Goal: Task Accomplishment & Management: Manage account settings

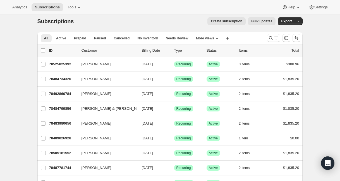
scroll to position [5, 0]
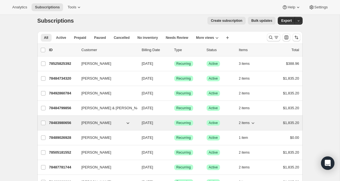
click at [62, 122] on p "78483980656" at bounding box center [63, 123] width 28 height 6
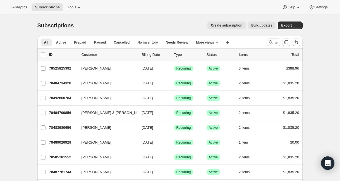
click at [222, 26] on span "Create subscription" at bounding box center [227, 25] width 32 height 4
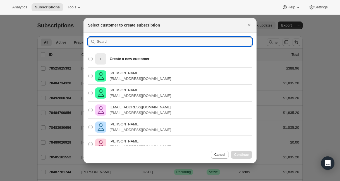
click at [109, 42] on input ":rnm:" at bounding box center [174, 41] width 155 height 9
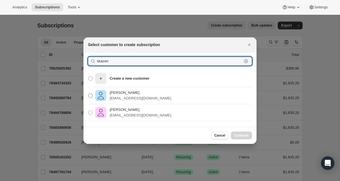
type input "skazan"
click at [123, 97] on p "skazanh@gmail.com" at bounding box center [140, 98] width 61 height 6
click at [88, 94] on input "Sharon Harris skazanh@gmail.com" at bounding box center [88, 93] width 0 height 0
radio input "true"
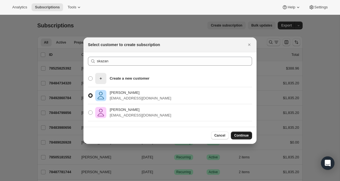
click at [242, 136] on span "Continue" at bounding box center [241, 135] width 15 height 4
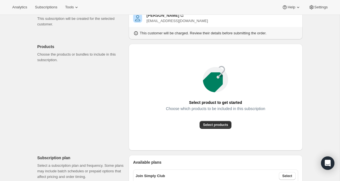
scroll to position [48, 0]
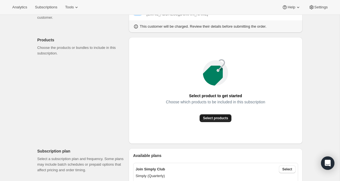
click at [218, 116] on span "Select products" at bounding box center [215, 118] width 25 height 4
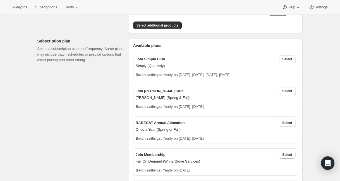
scroll to position [89, 0]
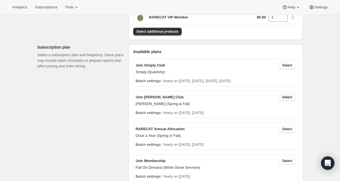
click at [288, 97] on span "Select" at bounding box center [287, 97] width 10 height 4
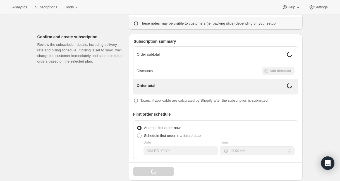
scroll to position [440, 0]
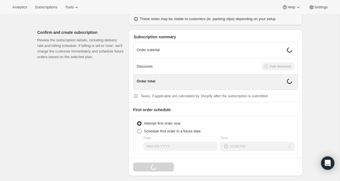
click at [141, 129] on span at bounding box center [139, 131] width 4 height 4
click at [137, 129] on input "Schedule first order in a future date" at bounding box center [137, 129] width 0 height 0
radio input "true"
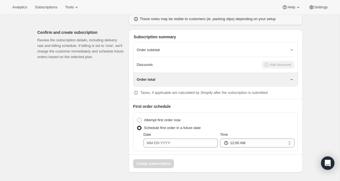
scroll to position [438, 0]
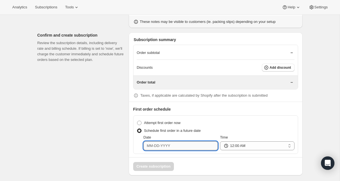
click at [162, 146] on input "Date" at bounding box center [180, 145] width 74 height 9
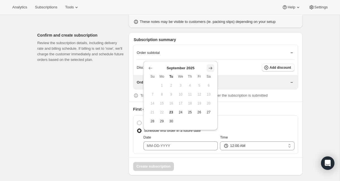
click at [210, 66] on icon "Show next month, October 2025" at bounding box center [211, 68] width 6 height 6
click at [210, 66] on icon "Show next month, November 2025" at bounding box center [211, 68] width 6 height 6
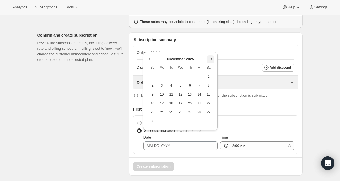
click at [210, 66] on span "Sa" at bounding box center [208, 67] width 5 height 4
click at [213, 58] on icon "Show next month, December 2025" at bounding box center [211, 59] width 6 height 6
click at [213, 60] on div "Discounts Add discount" at bounding box center [216, 68] width 158 height 16
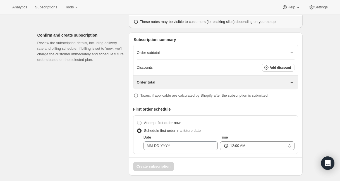
click at [178, 137] on div "Date" at bounding box center [180, 143] width 74 height 16
click at [172, 143] on input "Date" at bounding box center [180, 145] width 74 height 9
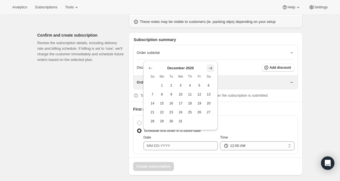
click at [211, 67] on icon "Show next month, January 2026" at bounding box center [211, 68] width 6 height 6
click at [211, 67] on icon "Show next month, February 2026" at bounding box center [211, 68] width 6 height 6
click at [212, 75] on icon "Show next month, March 2026" at bounding box center [211, 77] width 6 height 6
click at [153, 104] on span "15" at bounding box center [152, 103] width 5 height 4
type input "03-15-2026"
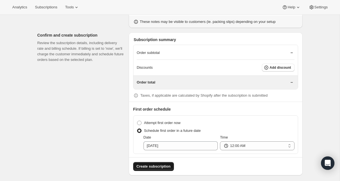
click at [157, 164] on span "Create subscription" at bounding box center [153, 167] width 34 height 6
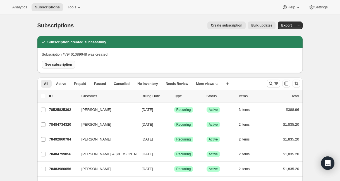
click at [66, 63] on span "See subscription" at bounding box center [58, 64] width 27 height 4
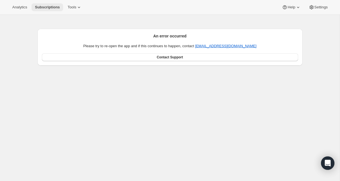
click at [49, 8] on span "Subscriptions" at bounding box center [47, 7] width 25 height 4
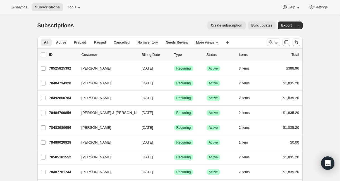
click at [270, 42] on icon "Search and filter results" at bounding box center [271, 42] width 6 height 6
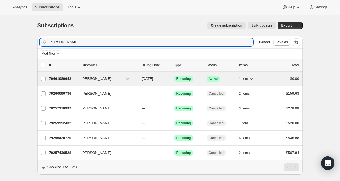
type input "skaza"
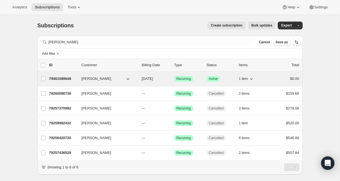
click at [63, 78] on p "79461089648" at bounding box center [63, 79] width 28 height 6
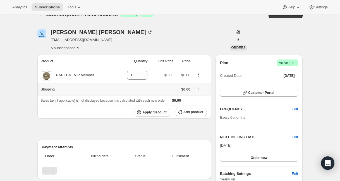
scroll to position [16, 0]
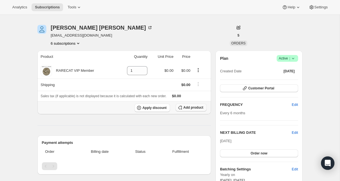
click at [189, 107] on span "Add product" at bounding box center [193, 107] width 20 height 4
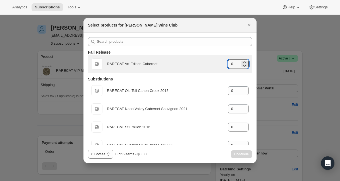
drag, startPoint x: 235, startPoint y: 65, endPoint x: 208, endPoint y: 61, distance: 27.0
click at [208, 61] on div "Default Title RARECAT Art Edition Cabernet gid://shopify/ProductVariant/5224206…" at bounding box center [169, 63] width 157 height 11
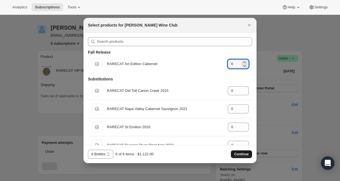
type input "6"
click at [241, 152] on span "Continue" at bounding box center [241, 154] width 15 height 4
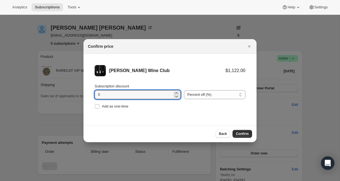
drag, startPoint x: 106, startPoint y: 95, endPoint x: 85, endPoint y: 92, distance: 21.1
click at [85, 92] on li "Audrey Wine Club $1,122.00 Subscription discount 0 Percent off (%) Amount off (…" at bounding box center [169, 88] width 173 height 68
type input "20"
click at [243, 132] on span "Confirm" at bounding box center [242, 133] width 13 height 4
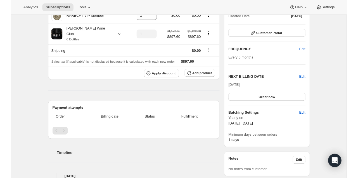
scroll to position [0, 0]
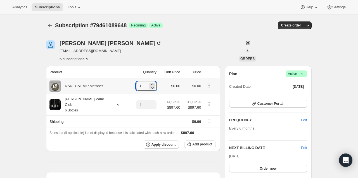
drag, startPoint x: 141, startPoint y: 84, endPoint x: 110, endPoint y: 86, distance: 31.4
click at [110, 86] on tr "RARECAT VIP Member 1 $0.00 $0.00" at bounding box center [133, 86] width 174 height 16
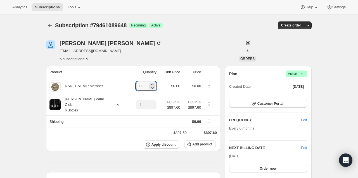
type input "0"
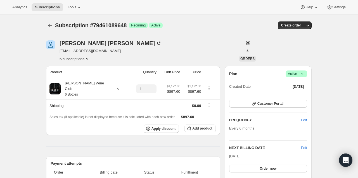
click at [303, 73] on icon at bounding box center [302, 74] width 6 height 6
click at [298, 94] on span "Cancel subscription" at bounding box center [295, 94] width 32 height 4
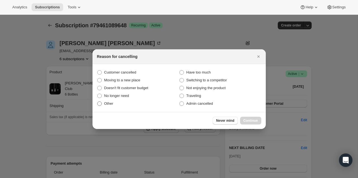
click at [102, 104] on span ":r236:" at bounding box center [99, 103] width 5 height 5
click at [97, 102] on input "Other" at bounding box center [97, 102] width 0 height 0
radio input "true"
click at [248, 120] on span "Continue" at bounding box center [250, 121] width 15 height 4
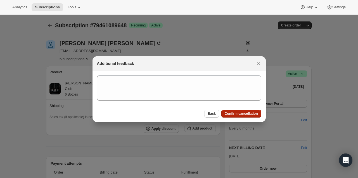
click at [245, 117] on button "Confirm cancellation" at bounding box center [241, 114] width 40 height 8
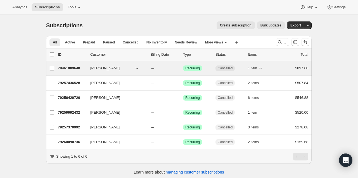
click at [73, 68] on p "79461089648" at bounding box center [72, 69] width 28 height 6
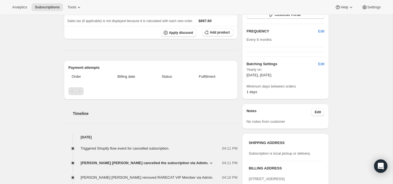
scroll to position [97, 0]
click at [323, 109] on button "Edit" at bounding box center [317, 111] width 13 height 8
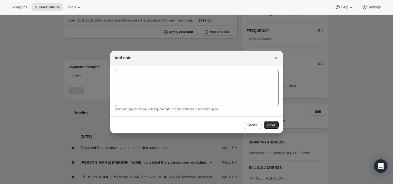
click at [357, 118] on div at bounding box center [196, 92] width 393 height 184
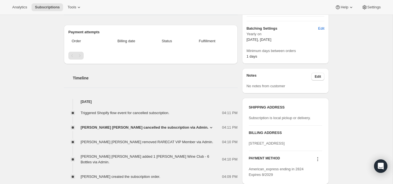
scroll to position [130, 0]
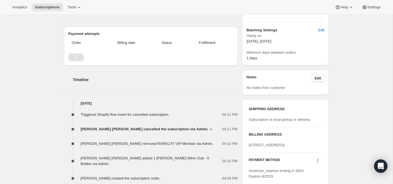
click at [317, 78] on span "Edit" at bounding box center [318, 78] width 6 height 4
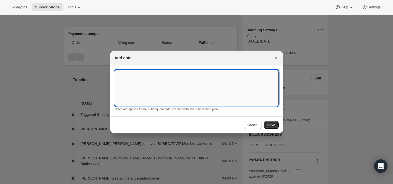
click at [149, 78] on textarea ":r3m:" at bounding box center [197, 88] width 164 height 36
type textarea "h"
type textarea "w"
type textarea "this is a test - a note put into file at the Awtomic level"
click at [278, 123] on button "Save" at bounding box center [271, 125] width 15 height 8
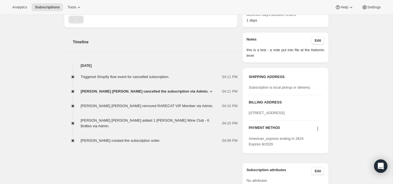
scroll to position [198, 0]
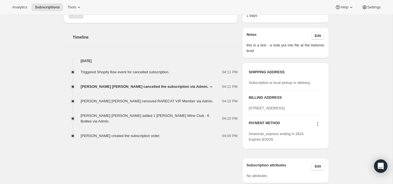
click at [83, 34] on h2 "Timeline" at bounding box center [155, 37] width 165 height 6
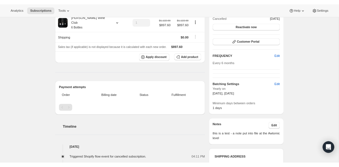
scroll to position [0, 0]
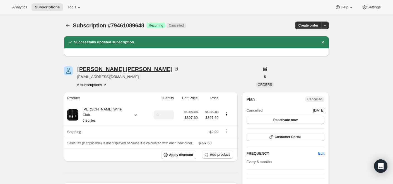
click at [174, 67] on icon at bounding box center [177, 69] width 6 height 6
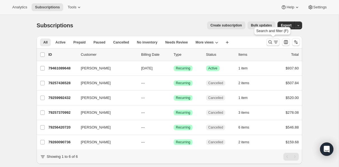
click at [269, 41] on icon "Search and filter results" at bounding box center [270, 42] width 6 height 6
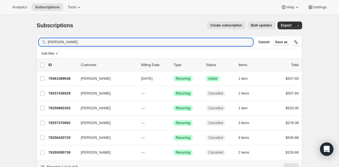
drag, startPoint x: 61, startPoint y: 44, endPoint x: 30, endPoint y: 39, distance: 31.7
click at [30, 39] on div "Subscriptions. This page is ready Subscriptions Create subscription Bulk update…" at bounding box center [169, 103] width 338 height 176
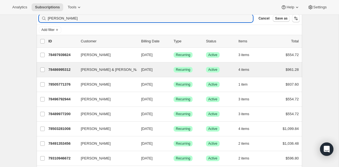
scroll to position [26, 0]
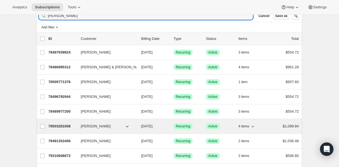
type input "[PERSON_NAME]"
click at [58, 125] on p "78503281008" at bounding box center [62, 127] width 28 height 6
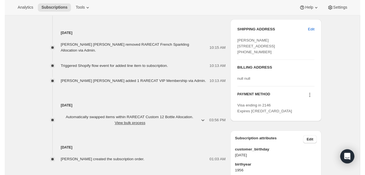
scroll to position [253, 0]
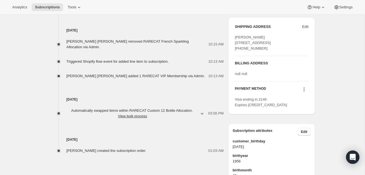
click at [305, 92] on icon at bounding box center [304, 90] width 6 height 6
click at [292, 134] on span "Add credit card" at bounding box center [295, 135] width 24 height 4
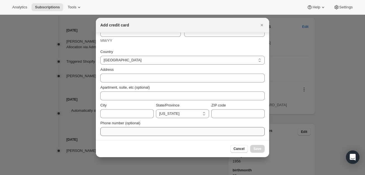
scroll to position [0, 0]
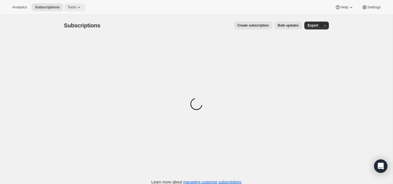
click at [74, 7] on span "Tools" at bounding box center [72, 7] width 9 height 4
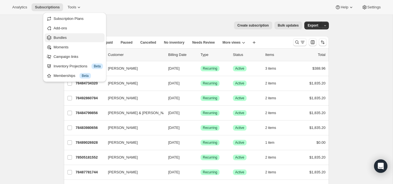
click at [63, 38] on span "Bundles" at bounding box center [60, 37] width 13 height 4
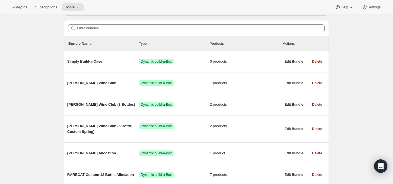
scroll to position [64, 0]
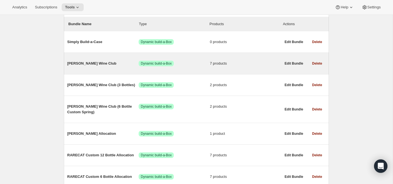
click at [88, 62] on span "Audrey Wine Club" at bounding box center [102, 64] width 71 height 6
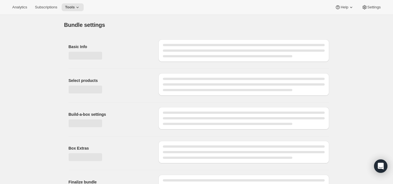
type input "Audrey Wine Club"
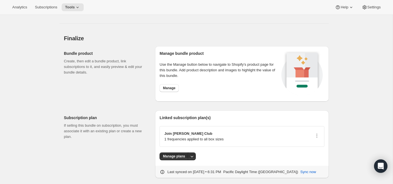
scroll to position [607, 0]
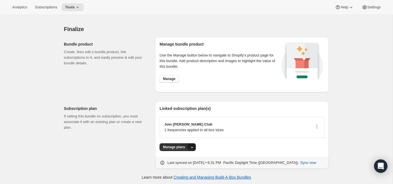
click at [191, 144] on icon "More actions" at bounding box center [192, 147] width 6 height 6
click at [183, 155] on span "Manage plans" at bounding box center [178, 157] width 23 height 4
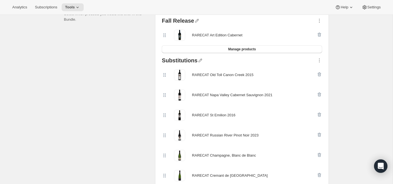
scroll to position [0, 0]
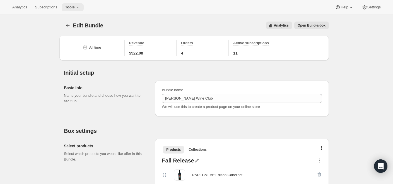
click at [79, 6] on icon at bounding box center [78, 7] width 6 height 6
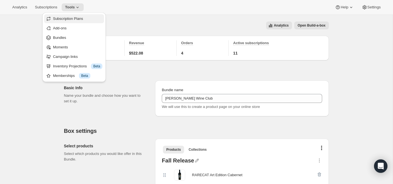
click at [63, 19] on span "Subscription Plans" at bounding box center [68, 18] width 30 height 4
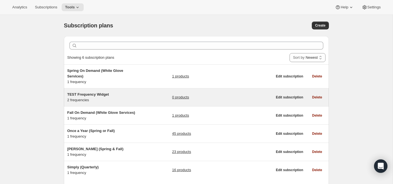
scroll to position [0, 0]
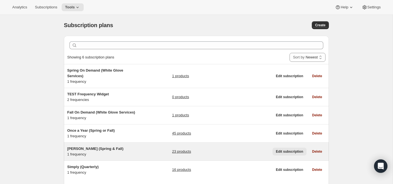
click at [293, 149] on span "Edit subscription" at bounding box center [289, 151] width 27 height 4
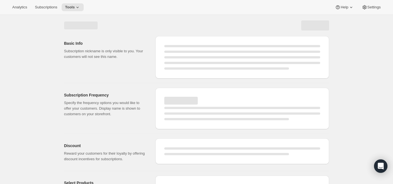
select select "WEEK"
select select "MONTH"
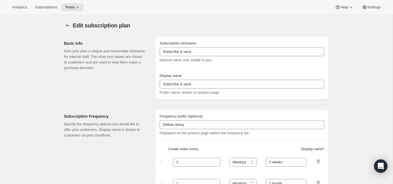
checkbox input "true"
type input "Audrey (Spring & Fall)"
type input "Join Audrey Club"
type input "Delivery"
type input "6"
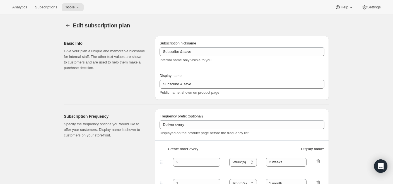
select select "MONTH"
type input "Spring & Fall"
type input "20"
type input "No obligation, modify or cancel your wine club anytime."
checkbox input "true"
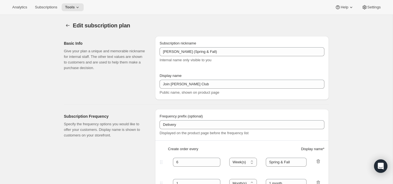
select select "YEARDAY"
select select "3"
select select "20"
select select "9"
select select "25"
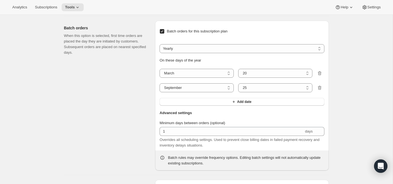
scroll to position [653, 0]
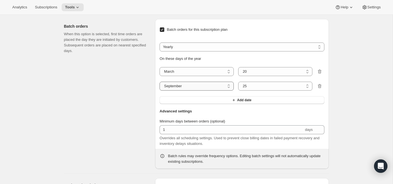
click at [193, 89] on select "January February March April May June July August September October November De…" at bounding box center [197, 86] width 74 height 9
click at [160, 84] on select "January February March April May June July August September October November De…" at bounding box center [197, 86] width 74 height 9
click at [262, 89] on select "1 2 3 4 5 6 7 8 9 10 11 12 13 14 15 16 17 18 19 20 21 22 23 24 25 26 27 28 29 3…" at bounding box center [275, 86] width 74 height 9
click at [204, 87] on select "January February March April May June July August September October November De…" at bounding box center [197, 86] width 74 height 9
select select "9"
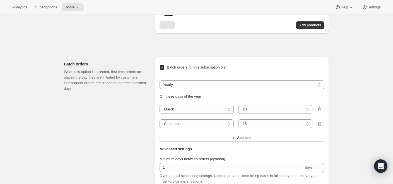
scroll to position [628, 0]
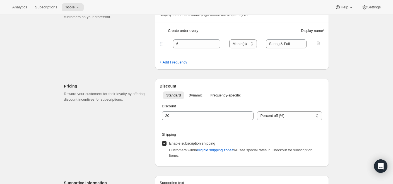
scroll to position [0, 0]
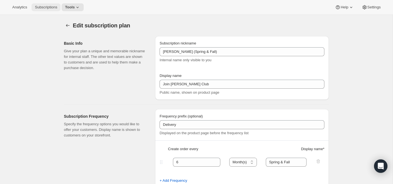
click at [52, 8] on span "Subscriptions" at bounding box center [46, 7] width 22 height 4
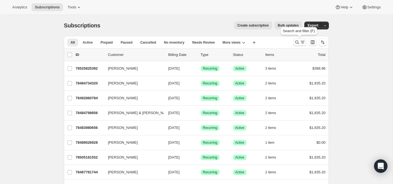
click at [296, 41] on icon "Search and filter results" at bounding box center [297, 42] width 6 height 6
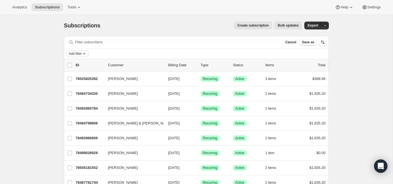
click at [75, 52] on span "Add filter" at bounding box center [75, 53] width 13 height 4
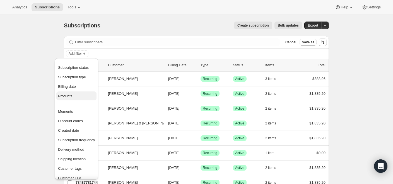
click at [69, 95] on span "Products" at bounding box center [65, 96] width 14 height 4
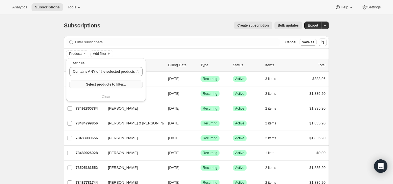
click at [109, 82] on span "Select products to filter..." at bounding box center [106, 84] width 40 height 4
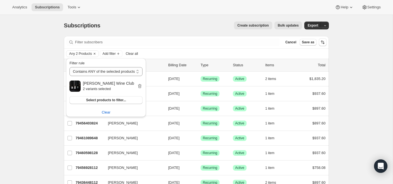
scroll to position [10, 0]
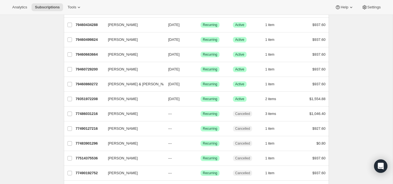
scroll to position [217, 0]
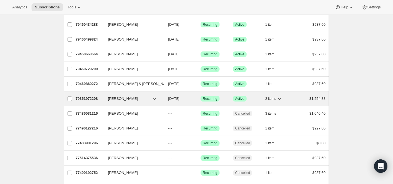
click at [92, 96] on p "79351972208" at bounding box center [90, 99] width 28 height 6
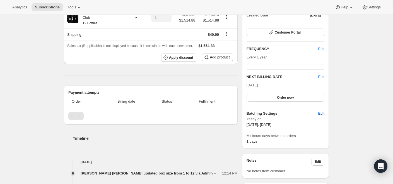
scroll to position [71, 0]
click at [321, 75] on span "Edit" at bounding box center [321, 77] width 6 height 6
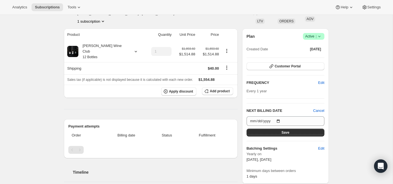
scroll to position [35, 0]
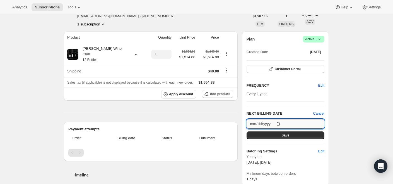
click at [280, 121] on input "2026-10-15" at bounding box center [286, 123] width 78 height 9
type input "2026-03-15"
click at [339, 135] on div "Subscription #79351972208. This page is ready Subscription #79351972208 Success…" at bounding box center [196, 174] width 393 height 389
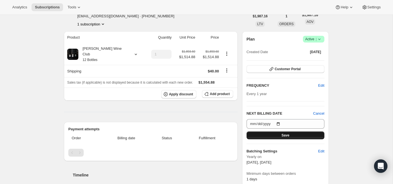
click at [299, 135] on button "Save" at bounding box center [286, 135] width 78 height 8
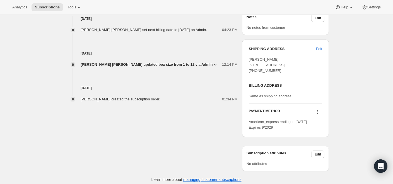
scroll to position [241, 0]
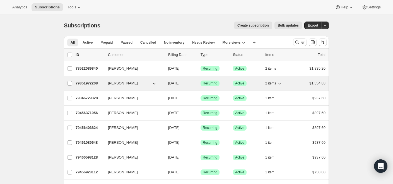
click at [90, 83] on p "79351972208" at bounding box center [90, 83] width 28 height 6
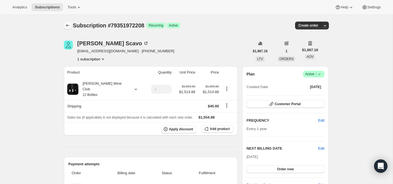
click at [68, 25] on icon "Subscriptions" at bounding box center [68, 26] width 6 height 6
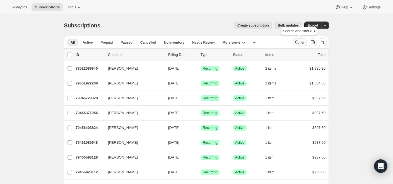
click at [298, 40] on icon "Search and filter results" at bounding box center [298, 42] width 4 height 4
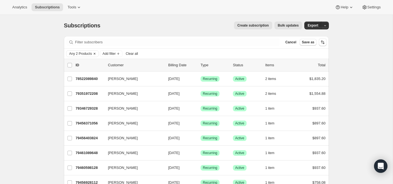
click at [97, 52] on icon "Clear" at bounding box center [94, 53] width 4 height 4
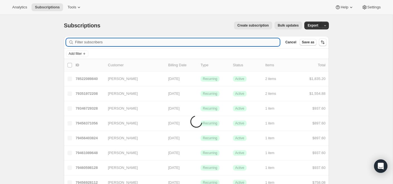
click at [88, 42] on input "Filter subscribers" at bounding box center [177, 42] width 205 height 8
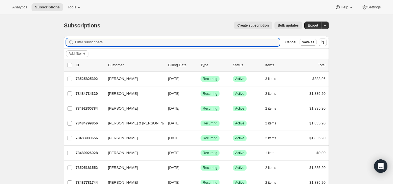
click at [78, 53] on span "Add filter" at bounding box center [75, 53] width 13 height 4
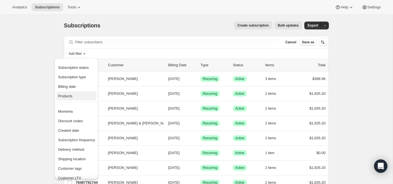
click at [72, 95] on span "Products" at bounding box center [65, 96] width 14 height 4
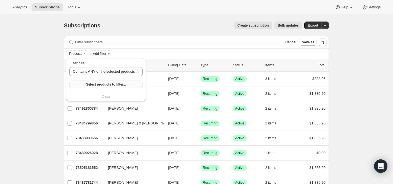
click at [101, 83] on span "Select products to filter..." at bounding box center [106, 84] width 40 height 4
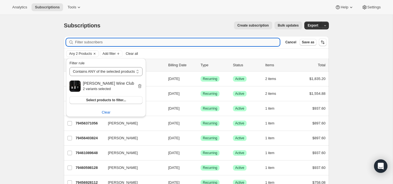
click at [207, 44] on input "Filter subscribers" at bounding box center [177, 42] width 205 height 8
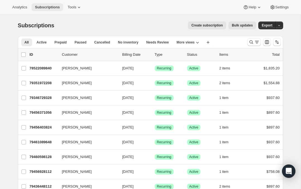
click at [51, 7] on span "Subscriptions" at bounding box center [47, 7] width 25 height 4
click at [251, 42] on icon "Search and filter results" at bounding box center [251, 42] width 6 height 6
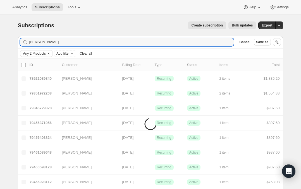
type input "laura"
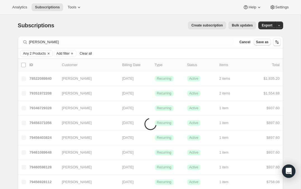
click at [89, 53] on span "Clear all" at bounding box center [86, 53] width 12 height 4
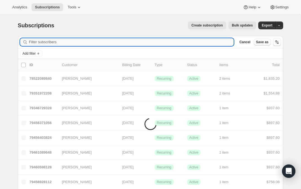
click at [54, 43] on input "Filter subscribers" at bounding box center [131, 42] width 205 height 8
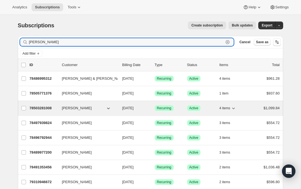
type input "laura"
click at [42, 107] on p "78503281008" at bounding box center [44, 109] width 28 height 6
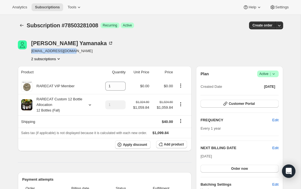
drag, startPoint x: 29, startPoint y: 52, endPoint x: 94, endPoint y: 54, distance: 65.4
click at [94, 54] on div "Laura Yamanaka lyamanaka@teamcfo.com 2 subscriptions" at bounding box center [111, 50] width 186 height 21
copy span "lyamanaka@teamcfo.com"
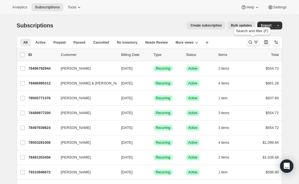
click at [248, 40] on icon "Search and filter results" at bounding box center [250, 42] width 6 height 6
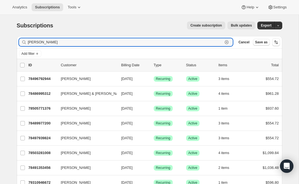
drag, startPoint x: 41, startPoint y: 42, endPoint x: 10, endPoint y: 39, distance: 31.4
click at [10, 39] on div "Subscriptions. This page is ready Subscriptions Create subscription Bulk update…" at bounding box center [149, 170] width 279 height 310
type input "audre"
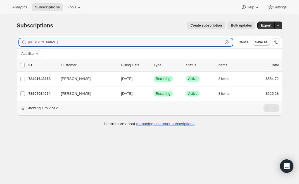
drag, startPoint x: 45, startPoint y: 42, endPoint x: -6, endPoint y: 41, distance: 51.7
click at [0, 41] on html "Analytics Subscriptions Tools Help Settings Skip to content Subscriptions. This…" at bounding box center [149, 92] width 299 height 184
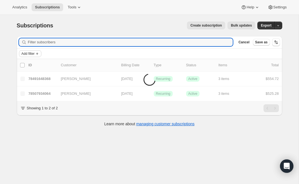
click at [29, 53] on span "Add filter" at bounding box center [27, 53] width 13 height 4
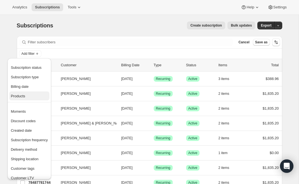
click at [27, 93] on span "Products" at bounding box center [29, 96] width 37 height 6
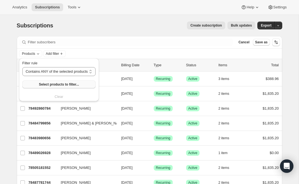
click at [60, 83] on span "Select products to filter..." at bounding box center [59, 84] width 40 height 4
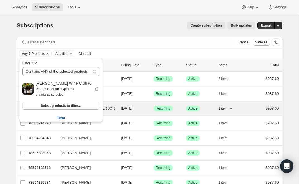
click at [113, 104] on button "Barbara and Tom Perrier" at bounding box center [85, 108] width 56 height 9
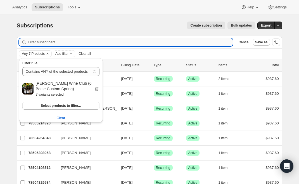
click at [114, 41] on input "Filter subscribers" at bounding box center [130, 42] width 205 height 8
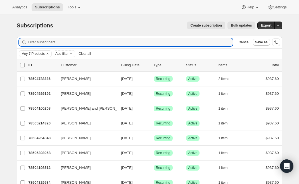
click at [22, 64] on input "0 selected" at bounding box center [22, 65] width 4 height 4
checkbox input "true"
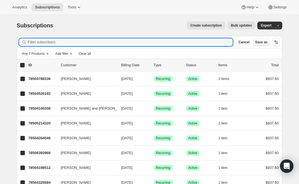
checkbox input "true"
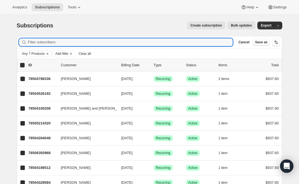
checkbox input "true"
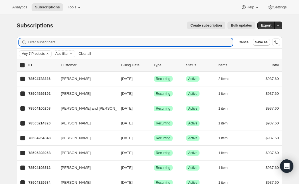
checkbox input "true"
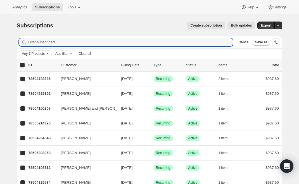
checkbox input "true"
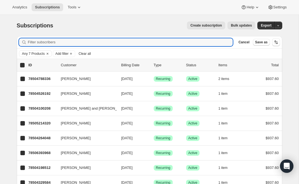
checkbox input "true"
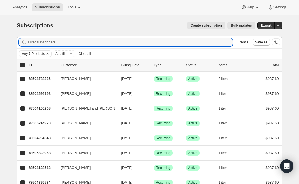
checkbox input "true"
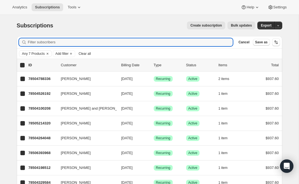
checkbox input "true"
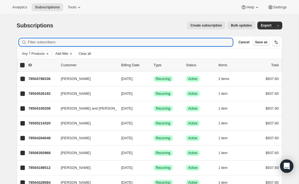
checkbox input "true"
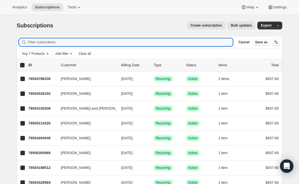
checkbox input "true"
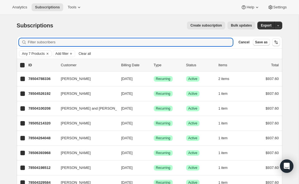
checkbox input "true"
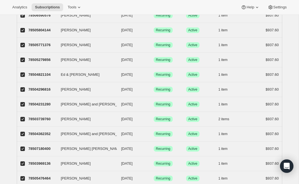
scroll to position [652, 0]
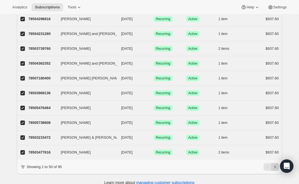
click at [275, 164] on icon "Next" at bounding box center [275, 167] width 6 height 6
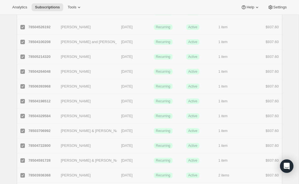
scroll to position [0, 0]
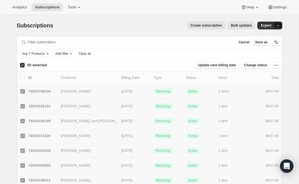
click at [276, 23] on span "button" at bounding box center [278, 25] width 4 height 4
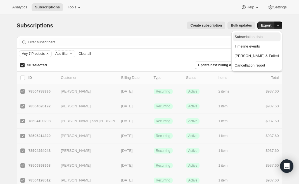
click at [257, 36] on span "Subscription data" at bounding box center [248, 37] width 28 height 4
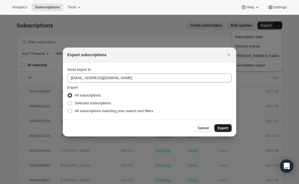
checkbox input "false"
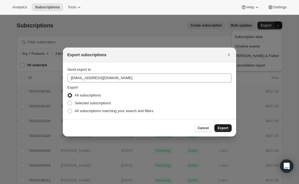
checkbox input "false"
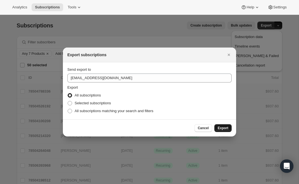
checkbox input "false"
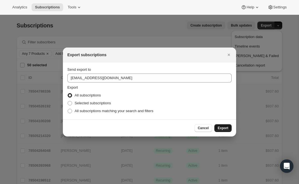
checkbox input "false"
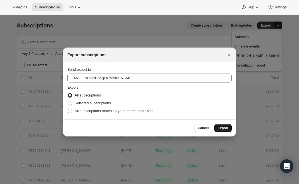
checkbox input "false"
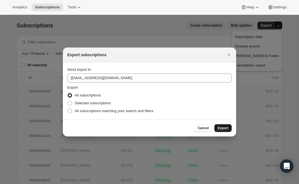
checkbox input "false"
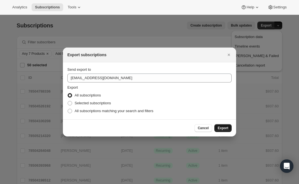
checkbox input "false"
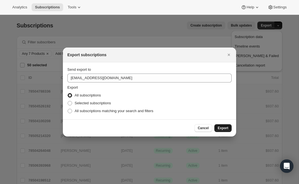
checkbox input "false"
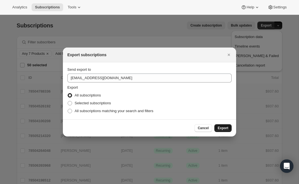
checkbox input "false"
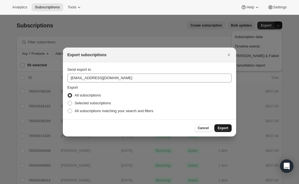
checkbox input "false"
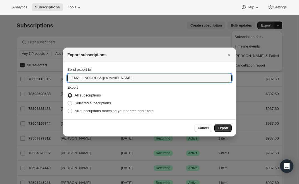
drag, startPoint x: 77, startPoint y: 78, endPoint x: 64, endPoint y: 77, distance: 13.1
click at [64, 77] on section "Send export to info@rarecatwines.com Export All subscriptions Selected subscrip…" at bounding box center [149, 90] width 173 height 57
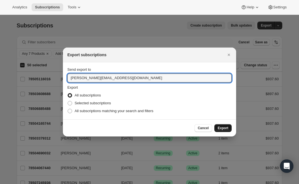
type input "sharon@rarecatwines.com"
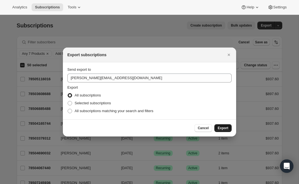
click at [224, 126] on span "Export" at bounding box center [222, 128] width 11 height 4
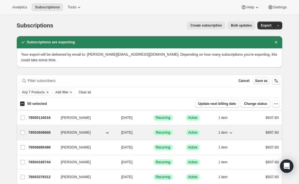
click at [37, 132] on p "78503608688" at bounding box center [42, 133] width 28 height 6
checkbox input "true"
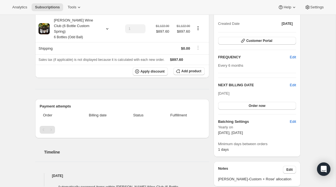
scroll to position [62, 0]
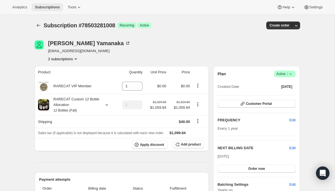
click at [58, 7] on span "Subscriptions" at bounding box center [47, 7] width 25 height 4
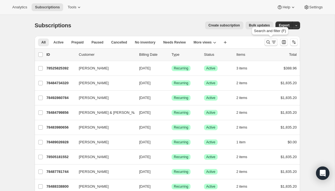
click at [268, 42] on icon "Search and filter results" at bounding box center [268, 42] width 6 height 6
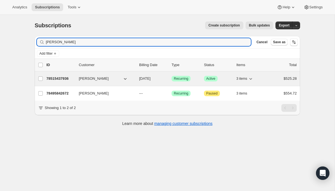
type input "susanne brown"
click at [60, 77] on p "78515437936" at bounding box center [60, 79] width 28 height 6
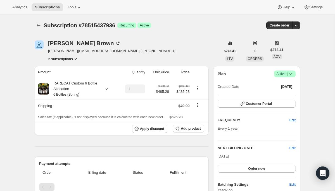
click at [77, 59] on icon "Product actions" at bounding box center [76, 58] width 2 height 1
click at [63, 69] on span "78495842672" at bounding box center [54, 69] width 22 height 4
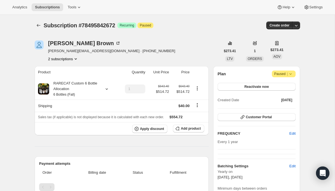
click at [290, 72] on icon at bounding box center [290, 74] width 6 height 6
click at [257, 75] on div "Plan Attention Paused |" at bounding box center [256, 74] width 78 height 7
click at [262, 84] on button "Reactivate now" at bounding box center [256, 87] width 78 height 8
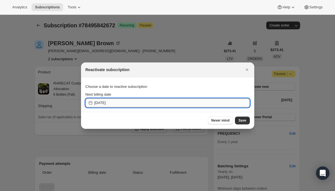
click at [194, 103] on input "2025-09-25" at bounding box center [171, 103] width 155 height 9
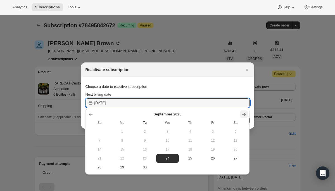
click at [245, 113] on icon "Show next month, October 2025" at bounding box center [244, 115] width 6 height 6
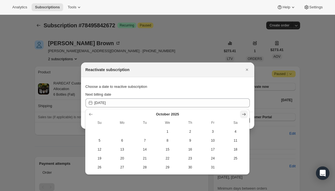
click at [245, 113] on icon "Show next month, November 2025" at bounding box center [244, 115] width 6 height 6
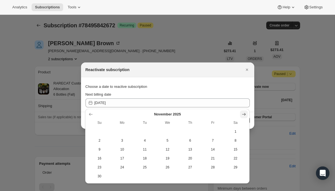
click at [245, 113] on icon "Show next month, December 2025" at bounding box center [244, 115] width 6 height 6
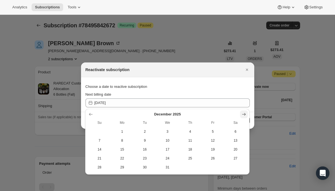
click at [245, 113] on icon "Show next month, January 2026" at bounding box center [244, 115] width 6 height 6
click at [245, 113] on icon "Show next month, February 2026" at bounding box center [244, 115] width 6 height 6
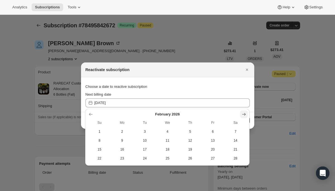
click at [245, 113] on icon "Show next month, March 2026" at bounding box center [244, 115] width 6 height 6
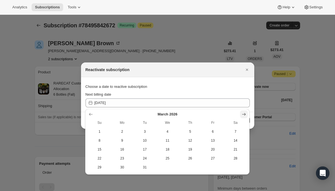
click at [245, 113] on icon "Show next month, April 2026" at bounding box center [244, 115] width 6 height 6
click at [245, 113] on icon "Show next month, May 2026" at bounding box center [244, 115] width 6 height 6
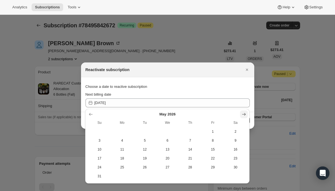
click at [245, 113] on icon "Show next month, June 2026" at bounding box center [244, 115] width 6 height 6
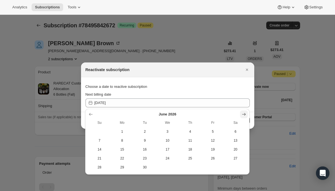
click at [245, 113] on icon "Show next month, July 2026" at bounding box center [244, 115] width 6 height 6
click at [245, 113] on icon "Show next month, August 2026" at bounding box center [244, 115] width 6 height 6
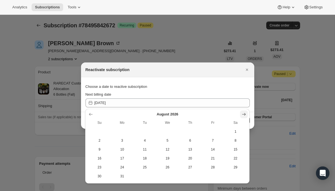
click at [245, 113] on icon "Show next month, September 2026" at bounding box center [244, 115] width 6 height 6
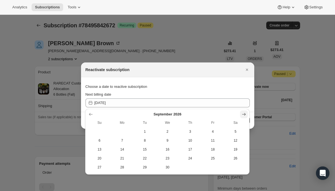
click at [245, 113] on icon "Show next month, October 2026" at bounding box center [244, 115] width 6 height 6
click at [188, 148] on span "15" at bounding box center [190, 149] width 18 height 4
type input "2026-10-15"
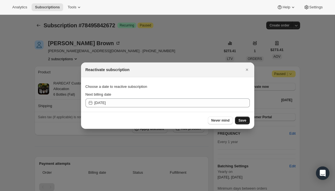
click at [245, 119] on span "Save" at bounding box center [242, 120] width 8 height 4
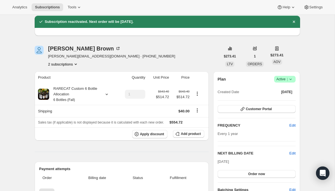
scroll to position [20, 0]
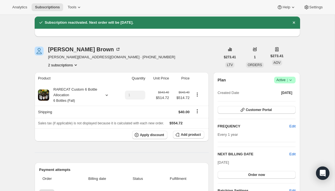
click at [76, 64] on icon "Product actions" at bounding box center [76, 65] width 6 height 6
click at [65, 83] on span "78515437936" at bounding box center [54, 85] width 22 height 4
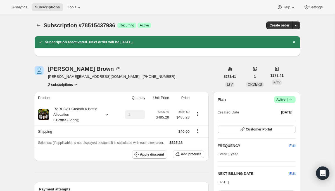
click at [78, 83] on icon "Product actions" at bounding box center [76, 85] width 6 height 6
click at [68, 94] on span "78495842672" at bounding box center [62, 95] width 39 height 6
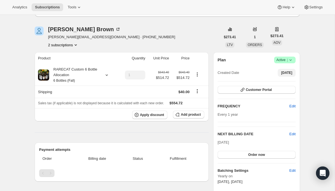
scroll to position [40, 0]
click at [107, 74] on icon at bounding box center [107, 75] width 6 height 6
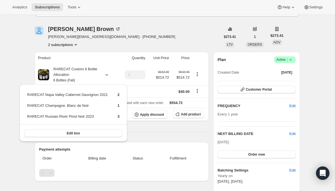
click at [112, 57] on th "Product" at bounding box center [76, 58] width 83 height 12
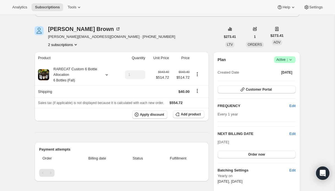
click at [78, 44] on icon "Product actions" at bounding box center [76, 45] width 6 height 6
click at [73, 62] on span "78515437936" at bounding box center [62, 65] width 39 height 6
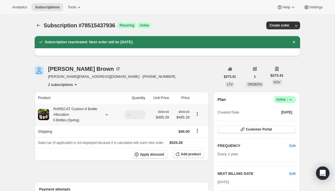
click at [106, 115] on icon at bounding box center [107, 114] width 2 height 1
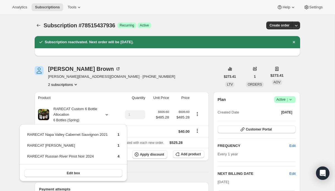
click at [149, 72] on div "Susanne Brown susanne@brownsouth.com · +19548504263 2 subscriptions" at bounding box center [128, 76] width 186 height 21
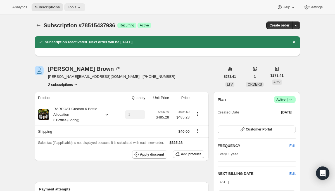
click at [76, 7] on span "Tools" at bounding box center [72, 7] width 9 height 4
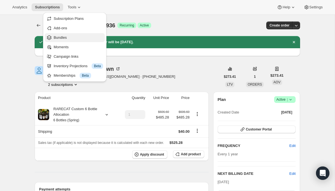
click at [68, 38] on span "Bundles" at bounding box center [78, 38] width 49 height 6
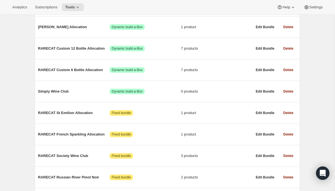
scroll to position [169, 0]
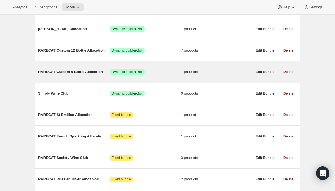
click at [67, 71] on span "RARECAT Custom 6 Bottle Allocation" at bounding box center [73, 72] width 71 height 6
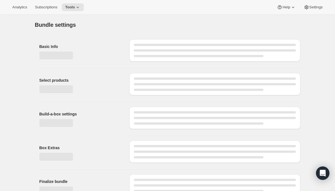
type input "RARECAT Custom 6 Bottle Allocation"
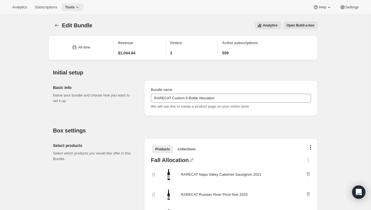
click at [80, 6] on icon at bounding box center [78, 7] width 6 height 6
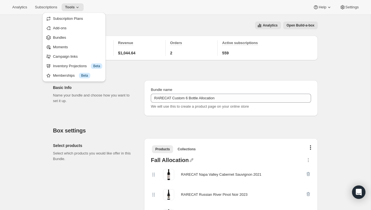
click at [127, 20] on div "Edit Bundle. This page is ready Edit Bundle Analytics Open Build-a-box More act…" at bounding box center [185, 25] width 265 height 21
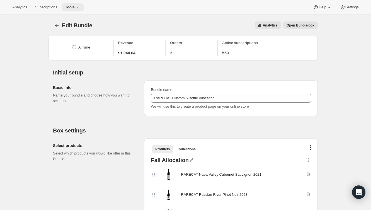
click at [80, 5] on icon at bounding box center [78, 7] width 6 height 6
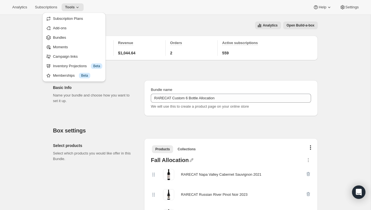
click at [164, 23] on div "Analytics Open Build-a-box" at bounding box center [208, 25] width 219 height 8
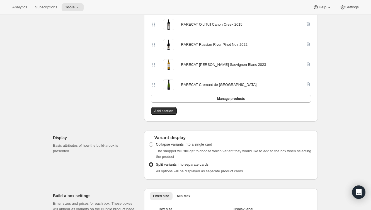
scroll to position [230, 0]
click at [162, 110] on span "Add section" at bounding box center [163, 111] width 19 height 4
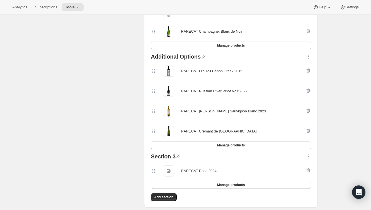
scroll to position [186, 0]
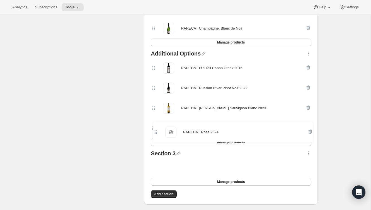
drag, startPoint x: 154, startPoint y: 172, endPoint x: 155, endPoint y: 133, distance: 38.8
click at [155, 133] on div "Fall Allocation RARECAT Napa Valley Cabernet Sauvignon 2021 RARECAT Russian Riv…" at bounding box center [231, 85] width 165 height 232
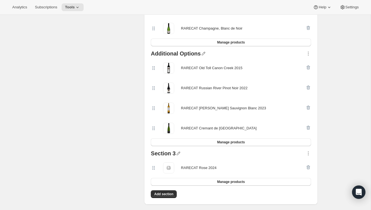
click at [309, 165] on div at bounding box center [309, 167] width 6 height 11
click at [308, 166] on div at bounding box center [309, 167] width 6 height 11
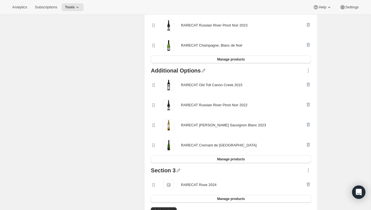
scroll to position [175, 0]
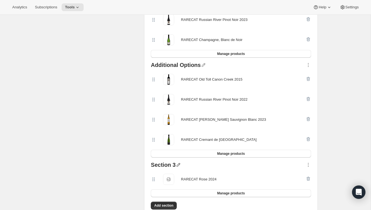
click at [181, 165] on icon "button" at bounding box center [179, 165] width 6 height 6
click at [209, 167] on div at bounding box center [241, 165] width 130 height 7
click at [309, 165] on icon "button" at bounding box center [309, 165] width 6 height 6
click at [306, 152] on span "Delete" at bounding box center [300, 152] width 11 height 4
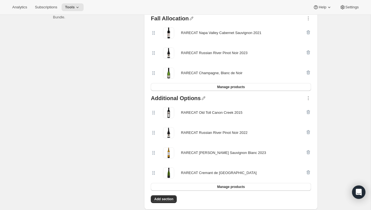
scroll to position [140, 0]
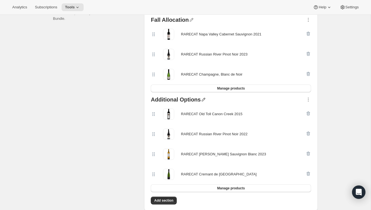
click at [202, 99] on icon "button" at bounding box center [204, 100] width 6 height 6
click at [252, 130] on div "RARECAT Russian River Pinot Noir 2022" at bounding box center [228, 134] width 155 height 11
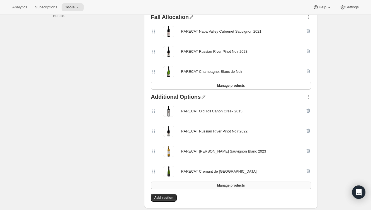
click at [230, 183] on span "Manage products" at bounding box center [231, 185] width 28 height 4
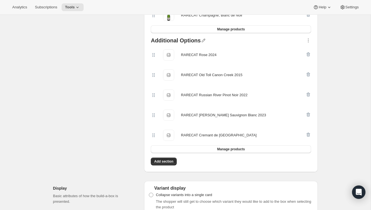
scroll to position [200, 0]
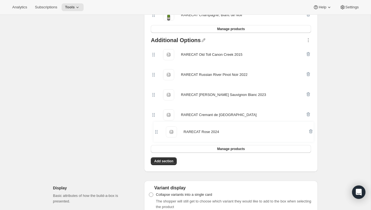
drag, startPoint x: 154, startPoint y: 53, endPoint x: 156, endPoint y: 133, distance: 79.6
click at [156, 133] on div "RARECAT Rose 2024 RARECAT Rose 2024 RARECAT Old Toll Canon Creek 2015 RARECAT O…" at bounding box center [231, 95] width 160 height 100
click at [353, 121] on div "Edit Bundle. This page is ready Edit Bundle Analytics Open Build-a-box More act…" at bounding box center [185, 205] width 371 height 781
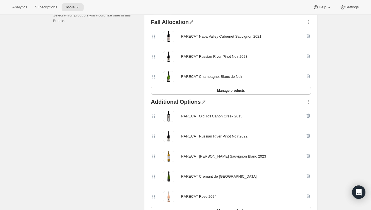
scroll to position [133, 0]
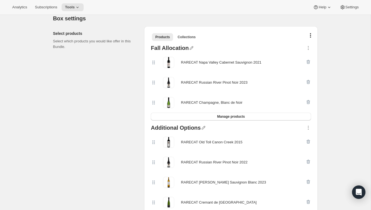
scroll to position [114, 0]
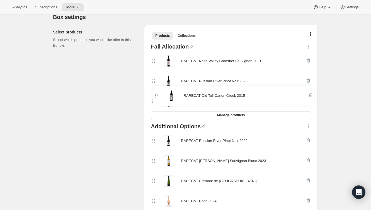
drag, startPoint x: 155, startPoint y: 141, endPoint x: 157, endPoint y: 95, distance: 45.8
click at [157, 95] on div "Fall Allocation RARECAT Napa Valley Cabernet Sauvignon 2021 RARECAT Russian Riv…" at bounding box center [231, 148] width 165 height 212
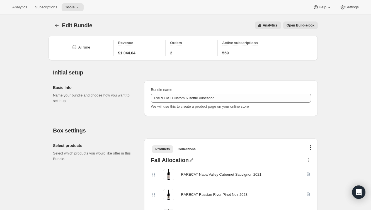
scroll to position [12, 0]
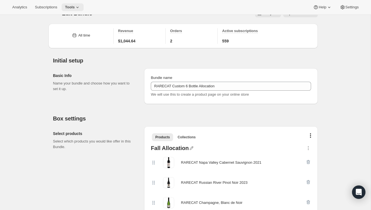
click at [75, 7] on span "Tools" at bounding box center [70, 7] width 10 height 4
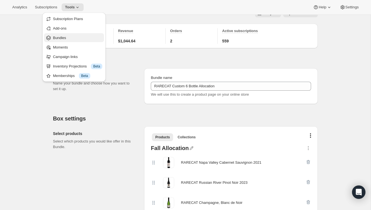
click at [68, 39] on span "Bundles" at bounding box center [77, 38] width 49 height 6
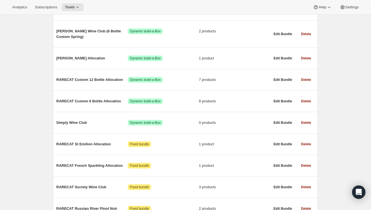
scroll to position [134, 0]
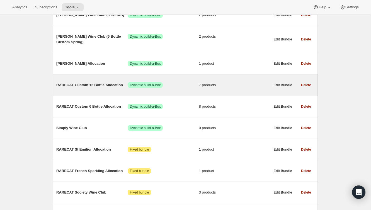
click at [85, 85] on span "RARECAT Custom 12 Bottle Allocation" at bounding box center [91, 85] width 71 height 6
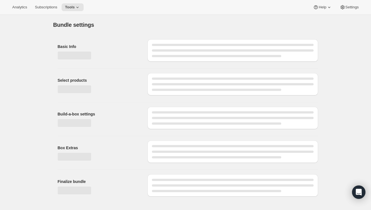
type input "RARECAT Custom 12 Bottle Allocation"
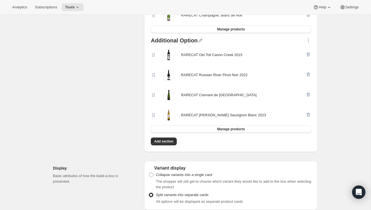
scroll to position [201, 0]
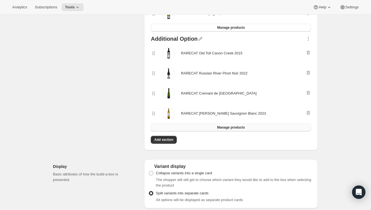
click at [233, 126] on span "Manage products" at bounding box center [231, 127] width 28 height 4
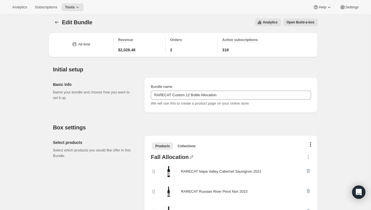
scroll to position [0, 0]
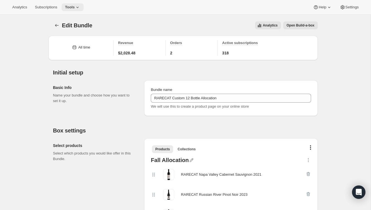
click at [80, 6] on icon at bounding box center [78, 7] width 6 height 6
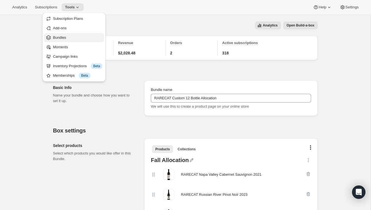
click at [66, 38] on span "Bundles" at bounding box center [59, 37] width 13 height 4
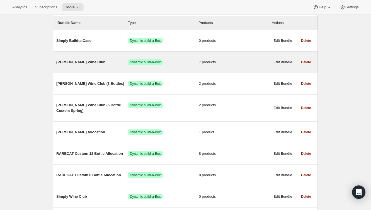
scroll to position [66, 0]
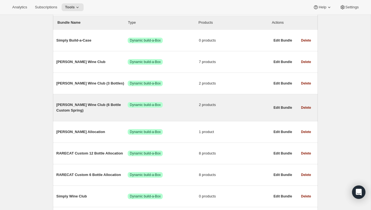
click at [77, 103] on span "Audrey Wine Club (6 Bottle Custom Spring)" at bounding box center [91, 107] width 71 height 11
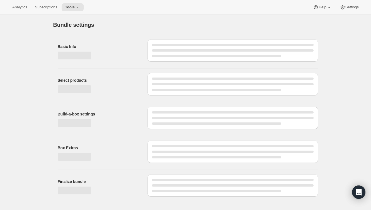
type input "Audrey Wine Club (6 Bottle Custom Spring)"
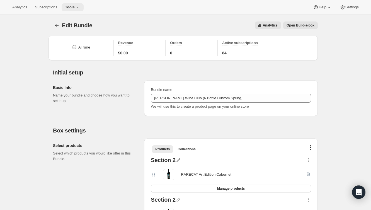
click at [80, 6] on icon at bounding box center [78, 7] width 6 height 6
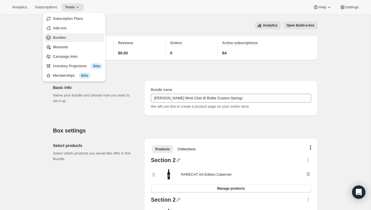
click at [69, 37] on span "Bundles" at bounding box center [77, 38] width 49 height 6
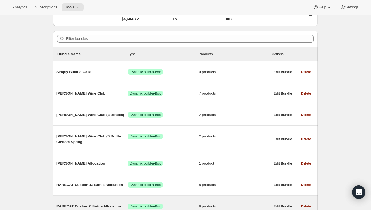
scroll to position [38, 0]
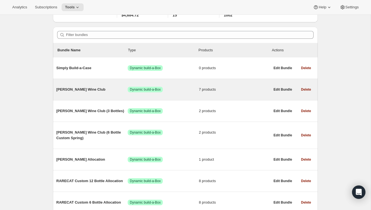
click at [80, 89] on span "Audrey Wine Club" at bounding box center [91, 90] width 71 height 6
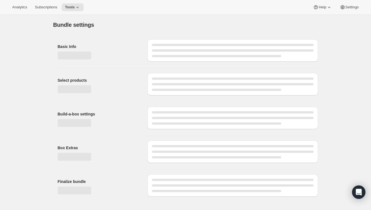
type input "Audrey Wine Club"
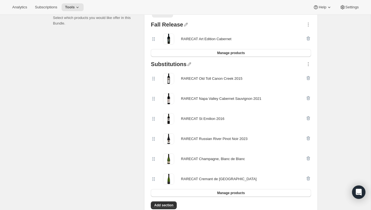
scroll to position [138, 0]
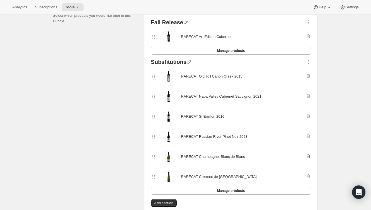
click at [309, 155] on icon "button" at bounding box center [309, 157] width 6 height 6
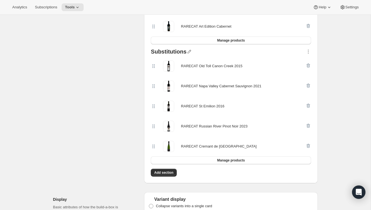
scroll to position [149, 0]
click at [232, 158] on span "Manage products" at bounding box center [231, 160] width 28 height 4
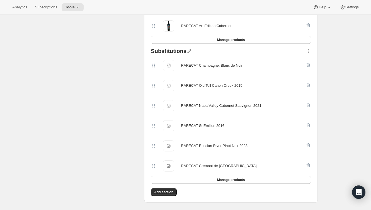
scroll to position [0, 0]
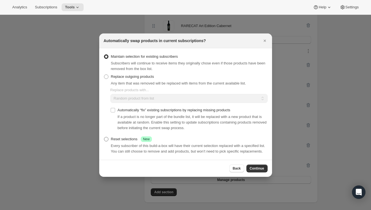
click at [105, 137] on span ":r30q:" at bounding box center [106, 139] width 4 height 4
click at [104, 137] on input "Reset selections Success New" at bounding box center [104, 137] width 0 height 0
radio input "true"
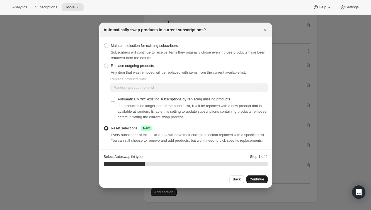
click at [257, 181] on span "Continue" at bounding box center [257, 179] width 15 height 4
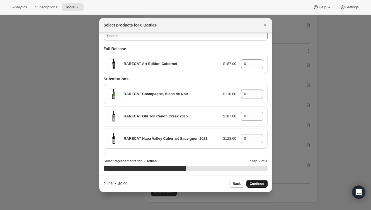
scroll to position [9, 0]
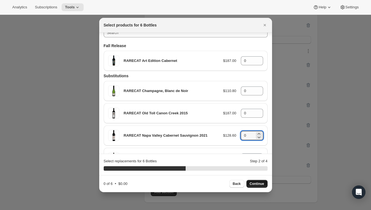
drag, startPoint x: 249, startPoint y: 136, endPoint x: 236, endPoint y: 135, distance: 13.1
click at [236, 135] on div "RARECAT Napa Valley Cabernet Sauvignon 2021 $128.60 0" at bounding box center [185, 135] width 155 height 11
click at [257, 182] on button "Continue" at bounding box center [257, 184] width 21 height 8
type input "0"
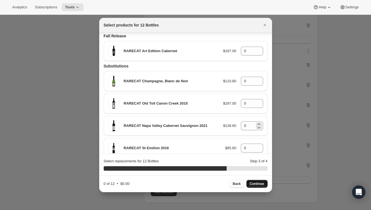
scroll to position [13, 0]
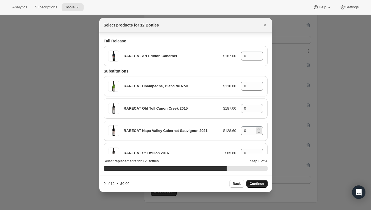
scroll to position [41, 0]
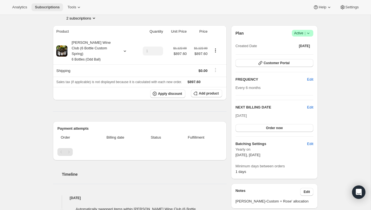
click at [52, 7] on span "Subscriptions" at bounding box center [47, 7] width 25 height 4
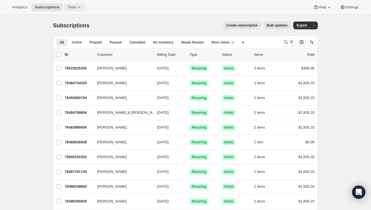
click at [79, 8] on icon at bounding box center [79, 7] width 6 height 6
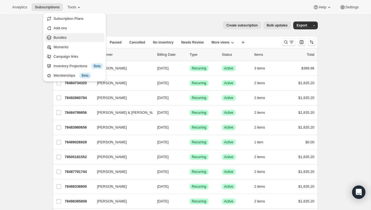
click at [66, 37] on span "Bundles" at bounding box center [60, 37] width 13 height 4
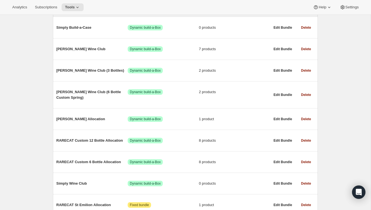
scroll to position [79, 0]
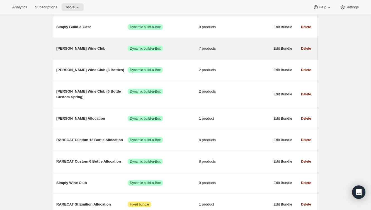
click at [77, 49] on span "Audrey Wine Club" at bounding box center [91, 49] width 71 height 6
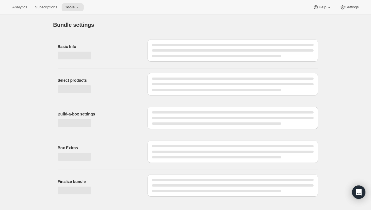
type input "Audrey Wine Club"
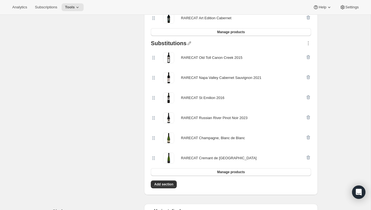
scroll to position [158, 0]
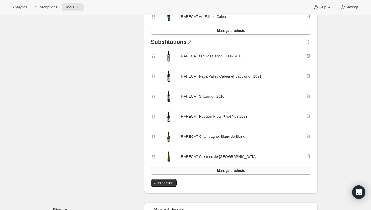
click at [186, 168] on button "Manage products" at bounding box center [231, 171] width 160 height 8
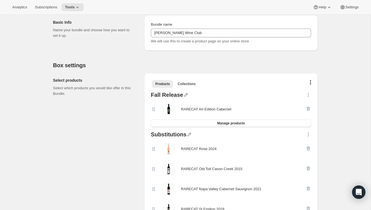
scroll to position [0, 0]
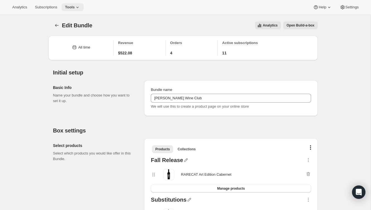
click at [75, 6] on span "Tools" at bounding box center [70, 7] width 10 height 4
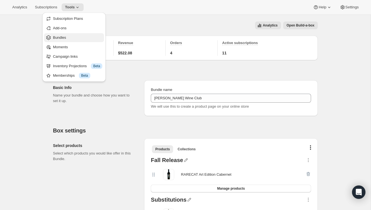
click at [63, 36] on span "Bundles" at bounding box center [59, 37] width 13 height 4
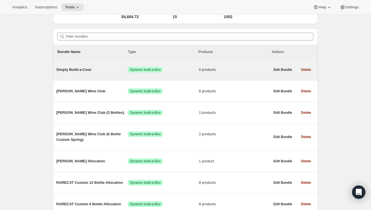
scroll to position [39, 0]
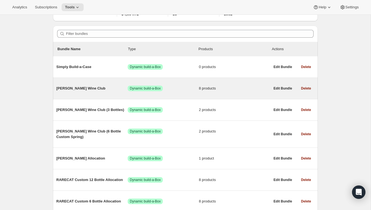
click at [82, 86] on span "Audrey Wine Club" at bounding box center [91, 89] width 71 height 6
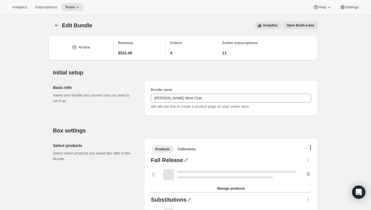
type input "Audrey Wine Club"
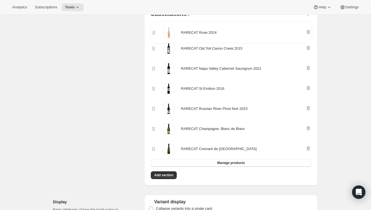
scroll to position [183, 0]
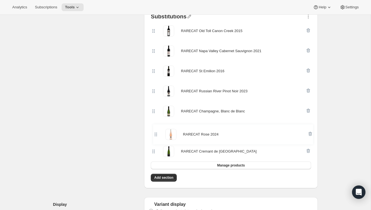
drag, startPoint x: 154, startPoint y: 29, endPoint x: 156, endPoint y: 137, distance: 108.3
click at [156, 137] on div "RARECAT Rose 2024 RARECAT Old Toll Canon Creek 2015 RARECAT Napa Valley Caberne…" at bounding box center [231, 91] width 160 height 141
drag, startPoint x: 154, startPoint y: 130, endPoint x: 154, endPoint y: 151, distance: 21.8
click at [154, 151] on div "RARECAT Old Toll Canon Creek 2015 RARECAT Napa Valley Cabernet Sauvignon 2021 R…" at bounding box center [231, 91] width 160 height 141
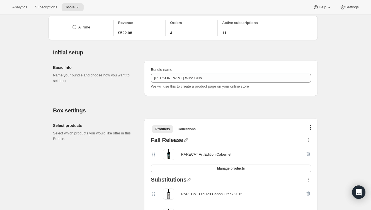
scroll to position [0, 0]
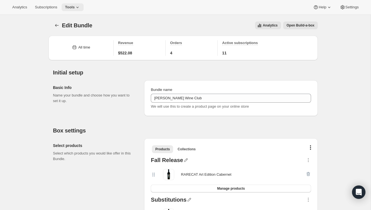
click at [79, 7] on icon at bounding box center [77, 7] width 2 height 1
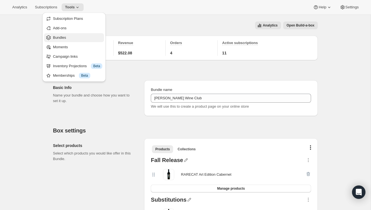
click at [61, 36] on span "Bundles" at bounding box center [59, 37] width 13 height 4
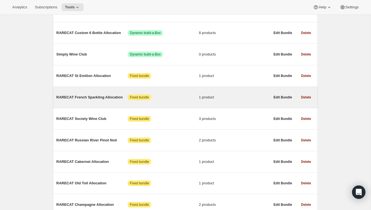
scroll to position [257, 0]
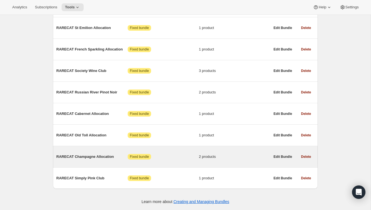
click at [84, 155] on span "RARECAT Champagne Allocation" at bounding box center [91, 157] width 71 height 6
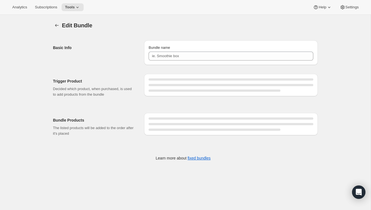
type input "RARECAT Champagne Allocation"
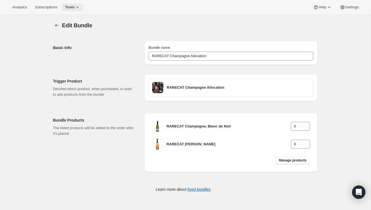
click at [79, 7] on icon at bounding box center [77, 7] width 2 height 1
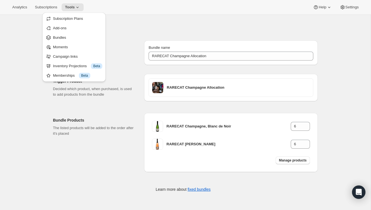
click at [128, 37] on div "Basic Info Bundle name RARECAT Champagne Allocation" at bounding box center [185, 50] width 265 height 29
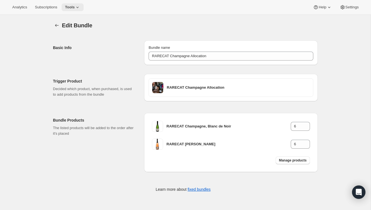
click at [78, 8] on icon at bounding box center [78, 7] width 6 height 6
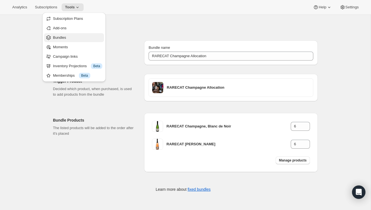
click at [67, 39] on span "Bundles" at bounding box center [77, 38] width 49 height 6
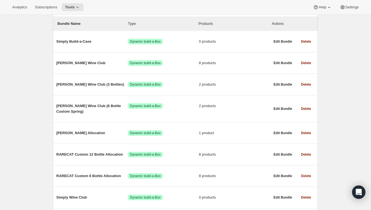
scroll to position [58, 0]
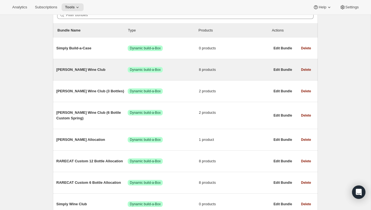
click at [81, 68] on span "Audrey Wine Club" at bounding box center [91, 70] width 71 height 6
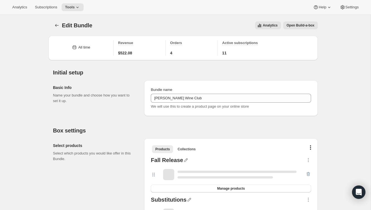
type input "Audrey Wine Club"
click at [49, 6] on span "Subscriptions" at bounding box center [46, 7] width 22 height 4
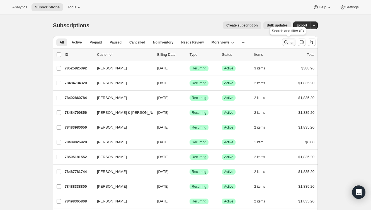
click at [286, 40] on icon "Search and filter results" at bounding box center [287, 42] width 6 height 6
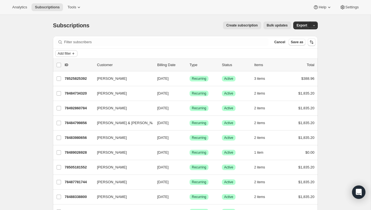
click at [70, 52] on span "Add filter" at bounding box center [64, 53] width 13 height 4
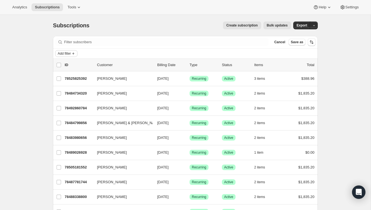
click at [69, 53] on span "Add filter" at bounding box center [64, 53] width 13 height 4
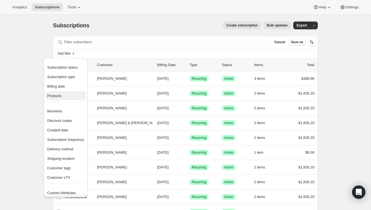
click at [54, 97] on span "Products" at bounding box center [54, 96] width 14 height 4
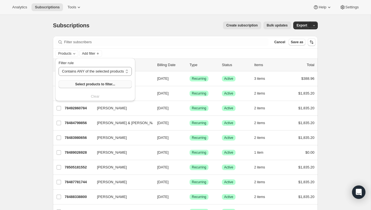
click at [86, 84] on span "Select products to filter..." at bounding box center [95, 84] width 40 height 4
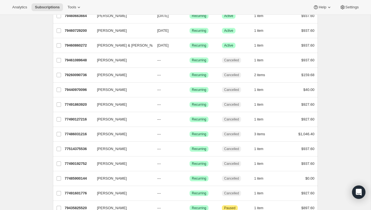
scroll to position [253, 0]
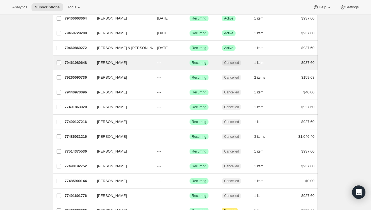
click at [60, 61] on input "Sharon Harris" at bounding box center [59, 63] width 4 height 4
checkbox input "true"
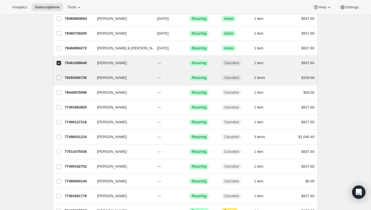
click at [58, 76] on input "Sharon Harris" at bounding box center [59, 78] width 4 height 4
checkbox input "true"
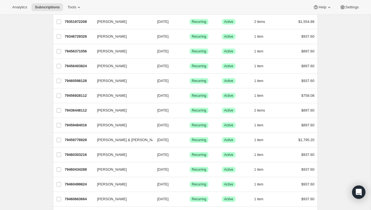
scroll to position [0, 0]
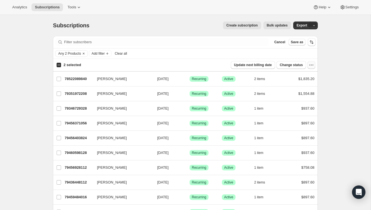
click at [312, 64] on icon "button" at bounding box center [312, 65] width 6 height 6
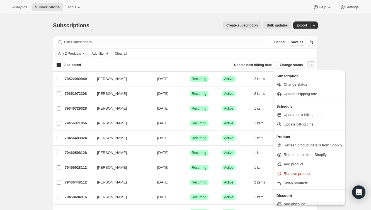
scroll to position [4, 0]
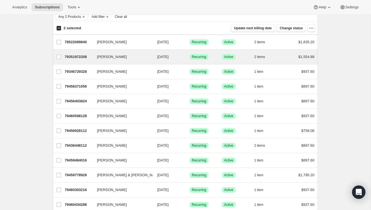
scroll to position [0, 0]
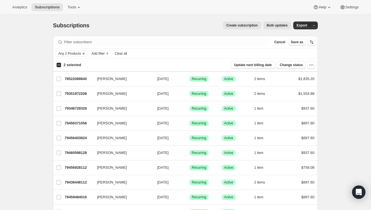
click at [86, 52] on icon "Clear" at bounding box center [84, 53] width 4 height 4
checkbox input "false"
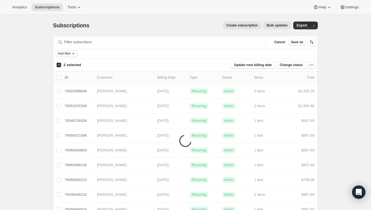
click at [69, 52] on span "Add filter" at bounding box center [64, 53] width 13 height 4
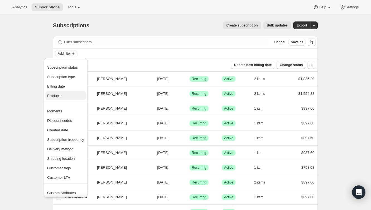
click at [61, 94] on span "Products" at bounding box center [54, 96] width 14 height 4
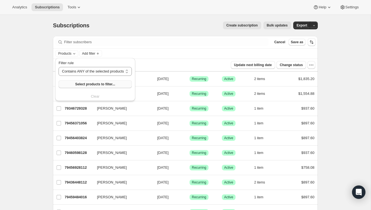
click at [110, 83] on span "Select products to filter..." at bounding box center [95, 84] width 40 height 4
checkbox input "true"
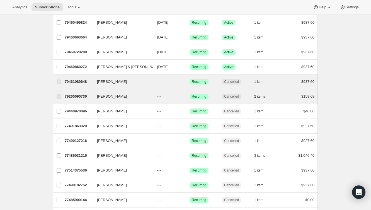
scroll to position [225, 0]
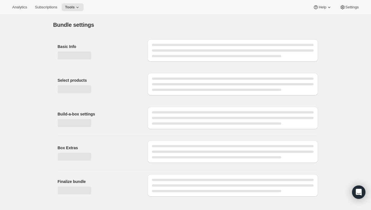
type input "Audrey Wine Club"
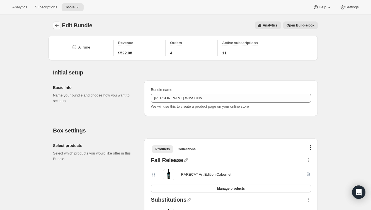
click at [57, 25] on icon "Bundles" at bounding box center [57, 26] width 6 height 6
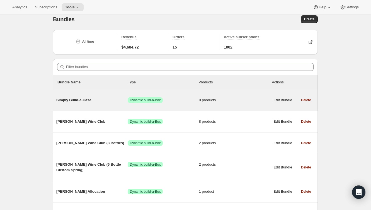
scroll to position [8, 0]
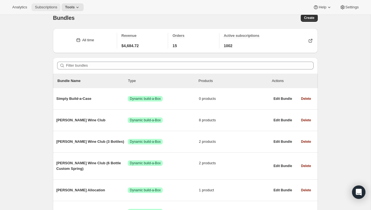
click at [46, 6] on span "Subscriptions" at bounding box center [46, 7] width 22 height 4
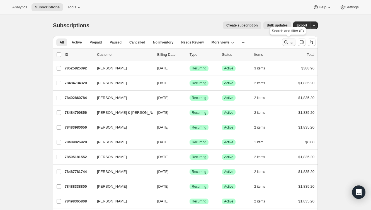
click at [286, 40] on icon "Search and filter results" at bounding box center [287, 42] width 4 height 4
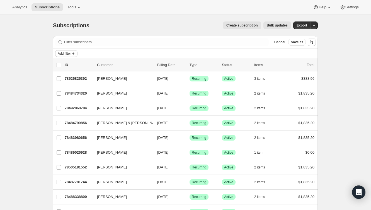
click at [71, 51] on span "Add filter" at bounding box center [64, 53] width 13 height 4
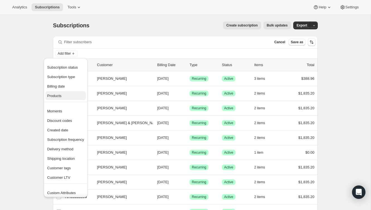
click at [58, 96] on span "Products" at bounding box center [54, 96] width 14 height 4
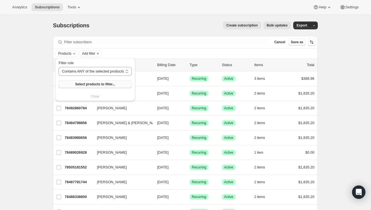
click at [95, 85] on span "Select products to filter..." at bounding box center [95, 84] width 40 height 4
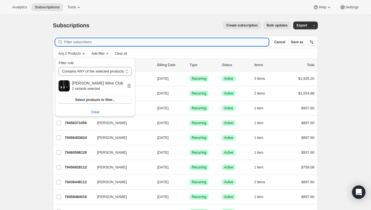
click at [244, 42] on input "Filter subscribers" at bounding box center [166, 42] width 205 height 8
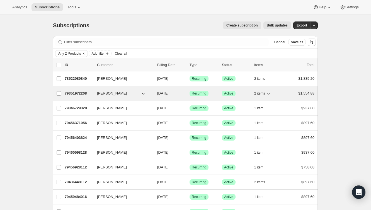
click at [83, 92] on p "79351972208" at bounding box center [79, 94] width 28 height 6
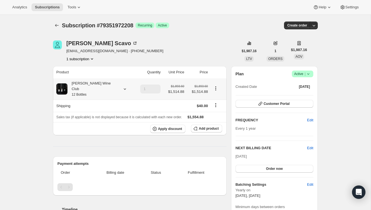
click at [122, 86] on icon at bounding box center [125, 89] width 6 height 6
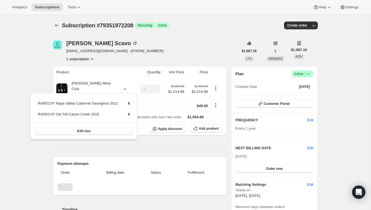
click at [152, 54] on div "Rob Scavo rob.scavo@gmail.com · +13037489780 1 subscription" at bounding box center [146, 50] width 186 height 21
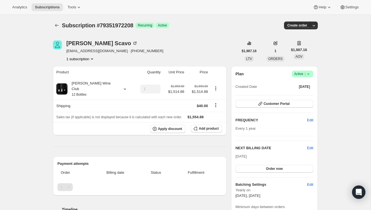
click at [151, 54] on div "Rob Scavo rob.scavo@gmail.com · +13037489780 1 subscription" at bounding box center [146, 50] width 186 height 21
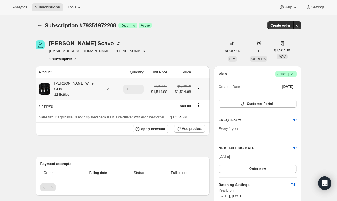
click at [105, 87] on icon at bounding box center [108, 89] width 6 height 6
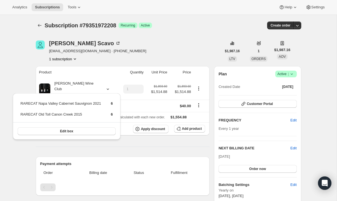
click at [136, 145] on div "Product Quantity Unit Price Price Audrey Wine Club 12 Bottles 1 $1,893.60 $1,51…" at bounding box center [123, 191] width 174 height 250
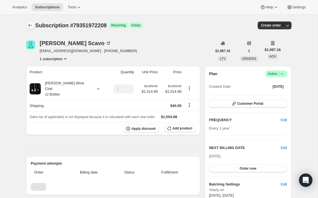
click at [30, 23] on icon "Subscriptions" at bounding box center [30, 26] width 6 height 6
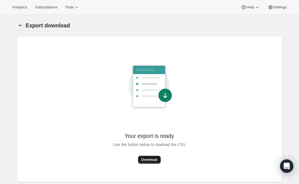
click at [151, 157] on button "Download" at bounding box center [149, 159] width 23 height 8
click at [78, 7] on icon at bounding box center [77, 7] width 6 height 6
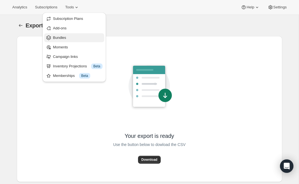
click at [60, 35] on span "Bundles" at bounding box center [77, 38] width 49 height 6
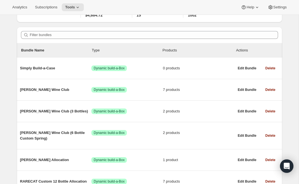
scroll to position [30, 0]
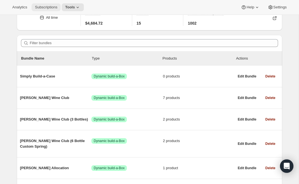
click at [55, 8] on span "Subscriptions" at bounding box center [46, 7] width 22 height 4
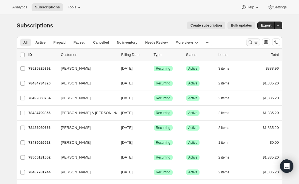
click at [250, 40] on icon "Search and filter results" at bounding box center [250, 42] width 6 height 6
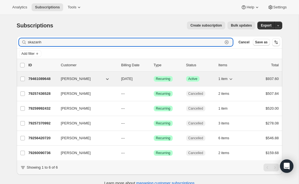
type input "skazanh"
click at [45, 76] on p "79461089648" at bounding box center [42, 79] width 28 height 6
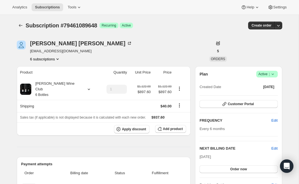
click at [273, 73] on icon at bounding box center [273, 74] width 6 height 6
click at [267, 94] on span "Cancel subscription" at bounding box center [265, 94] width 32 height 4
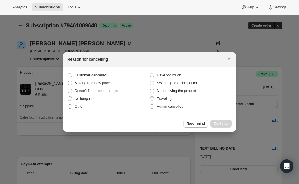
click at [68, 106] on span ":rcb:" at bounding box center [70, 106] width 4 height 4
click at [68, 104] on input "Other" at bounding box center [68, 104] width 0 height 0
radio input "true"
click at [217, 121] on span "Continue" at bounding box center [221, 123] width 15 height 4
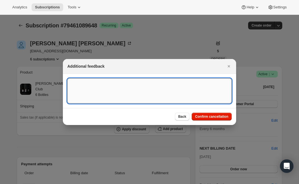
click at [136, 90] on textarea ":rcb:" at bounding box center [149, 90] width 164 height 25
type textarea "test"
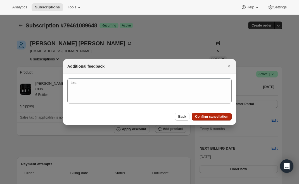
click at [216, 114] on button "Confirm cancellation" at bounding box center [211, 116] width 40 height 8
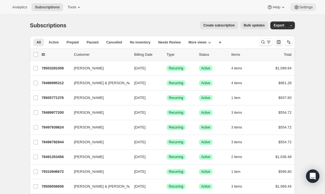
click at [305, 6] on span "Settings" at bounding box center [305, 7] width 13 height 4
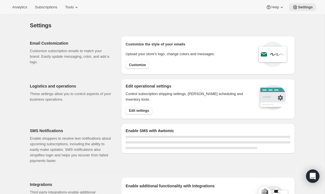
select select "22:00"
select select "09:00"
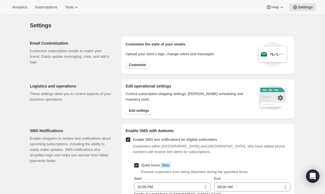
click at [135, 64] on span "Customize" at bounding box center [137, 65] width 17 height 4
select select "subscriptionMessage"
select select "5"
select select "15"
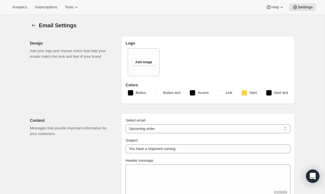
type input "You have a RARECAT shipment coming, time to take a look."
type textarea "Your next RARECAT membership shipment is almost ready. With just 14 days left, …"
select select "14"
type input "RARECAT Membership"
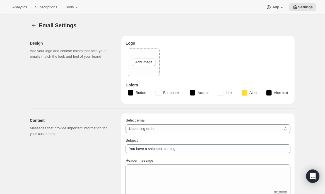
checkbox input "false"
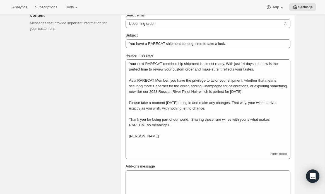
scroll to position [160, 0]
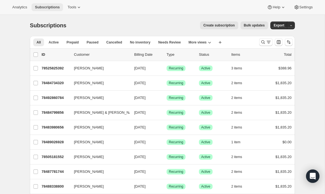
click at [52, 6] on span "Subscriptions" at bounding box center [47, 7] width 25 height 4
click at [262, 41] on icon "Search and filter results" at bounding box center [264, 42] width 4 height 4
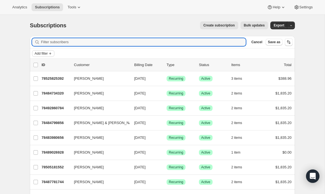
click at [41, 52] on span "Add filter" at bounding box center [41, 53] width 13 height 4
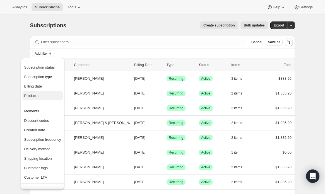
click at [36, 94] on span "Products" at bounding box center [31, 96] width 14 height 4
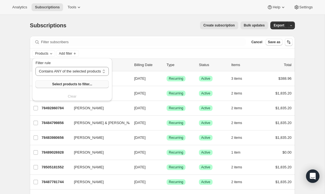
click at [65, 85] on span "Select products to filter..." at bounding box center [72, 84] width 40 height 4
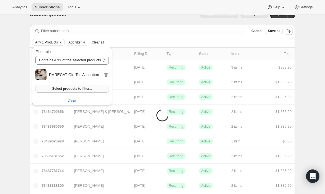
scroll to position [11, 0]
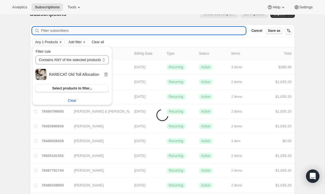
click at [159, 34] on input "Filter subscribers" at bounding box center [143, 31] width 205 height 8
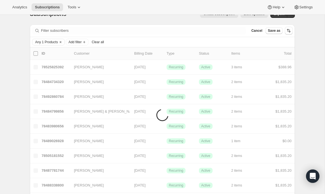
click at [35, 54] on input "0 selected" at bounding box center [35, 53] width 4 height 4
checkbox input "true"
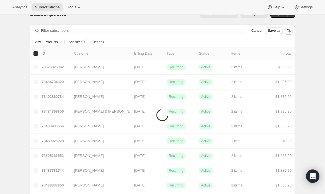
checkbox input "true"
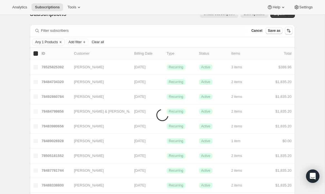
checkbox input "true"
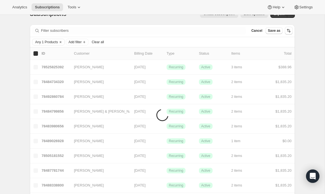
checkbox input "true"
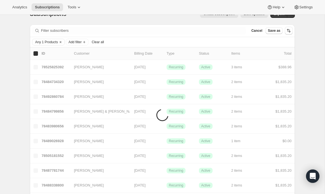
checkbox input "true"
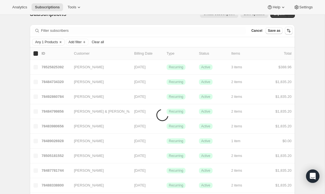
checkbox input "true"
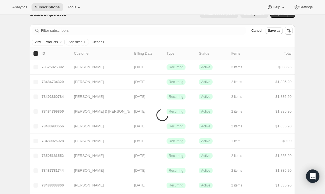
checkbox input "true"
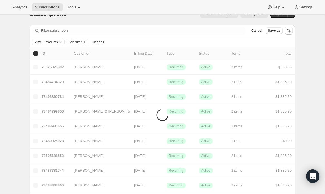
checkbox input "true"
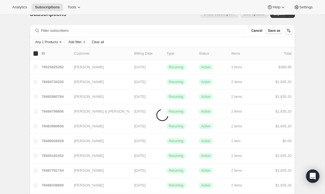
checkbox input "true"
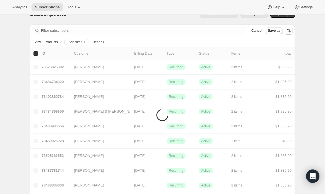
checkbox input "true"
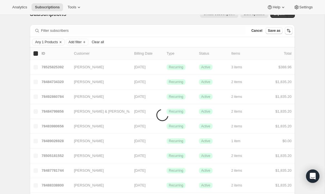
checkbox input "true"
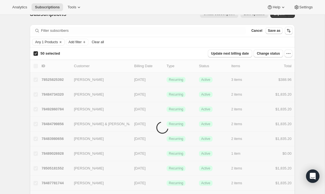
click at [37, 53] on input "50 selected" at bounding box center [35, 53] width 4 height 4
checkbox input "false"
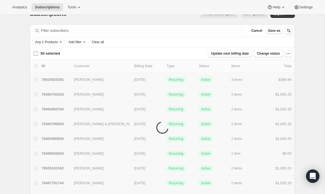
checkbox input "false"
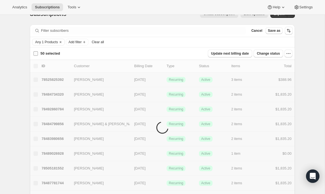
checkbox input "false"
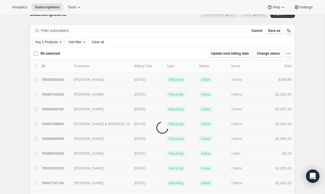
checkbox input "false"
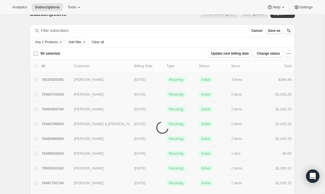
checkbox input "false"
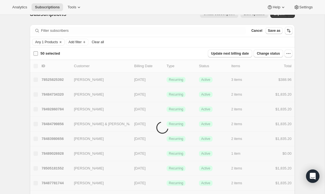
checkbox input "false"
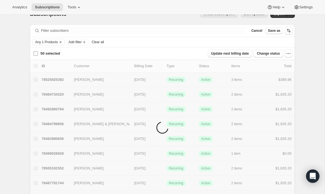
checkbox input "false"
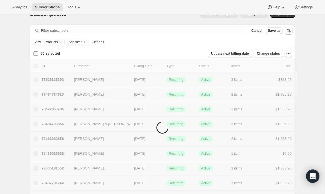
checkbox input "false"
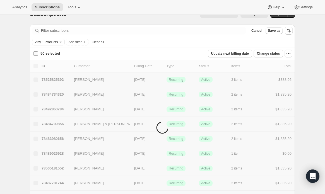
checkbox input "false"
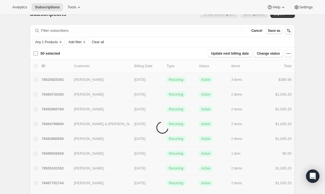
checkbox input "false"
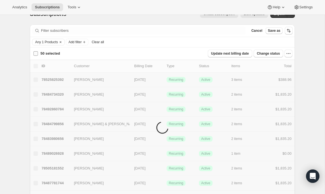
checkbox input "false"
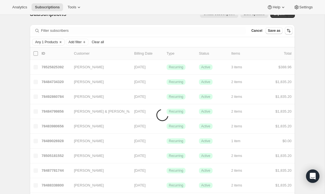
click at [37, 53] on input "0 selected" at bounding box center [35, 53] width 4 height 4
checkbox input "true"
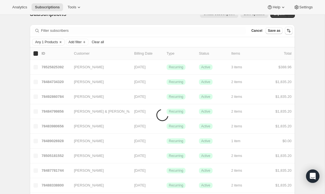
checkbox input "true"
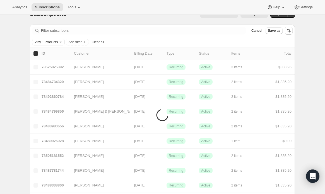
checkbox input "true"
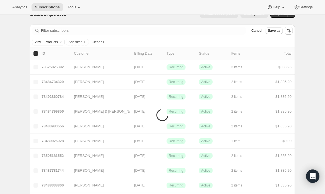
checkbox input "true"
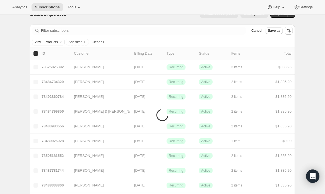
checkbox input "true"
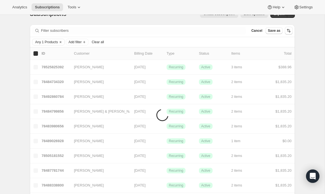
checkbox input "true"
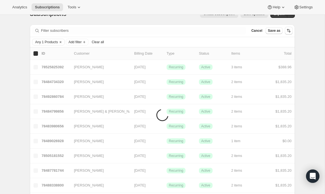
checkbox input "true"
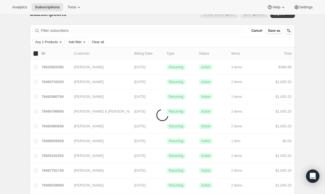
checkbox input "true"
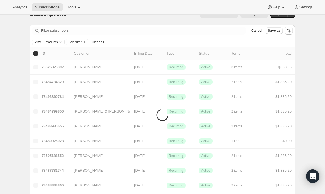
checkbox input "true"
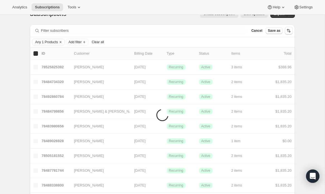
checkbox input "true"
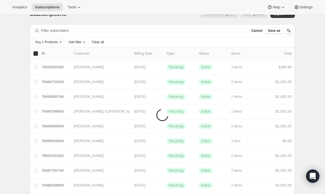
checkbox input "true"
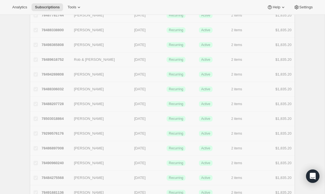
scroll to position [0, 0]
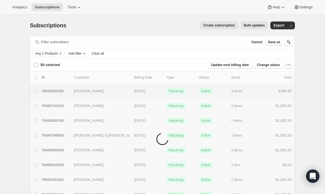
checkbox input "false"
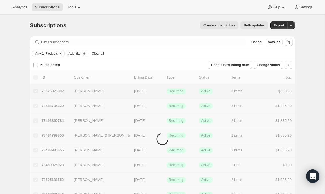
checkbox input "false"
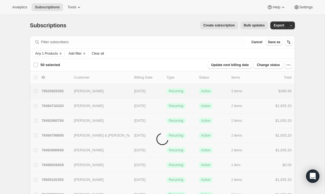
checkbox input "false"
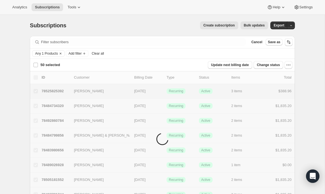
checkbox input "false"
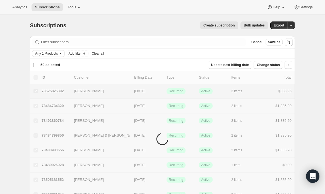
checkbox input "false"
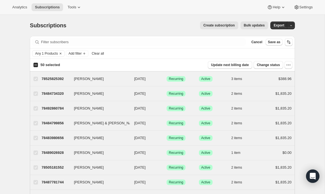
click at [37, 63] on input "50 selected" at bounding box center [35, 65] width 4 height 4
checkbox input "true"
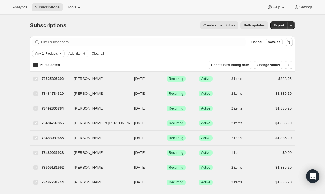
checkbox input "true"
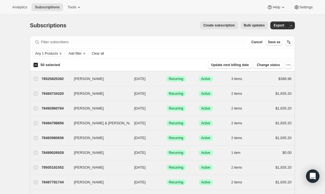
checkbox input "true"
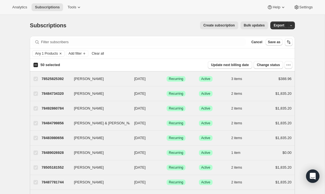
checkbox input "true"
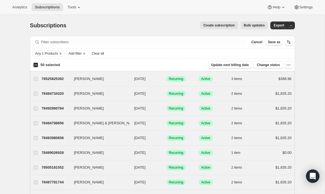
checkbox input "true"
click at [36, 64] on input "42 selected" at bounding box center [35, 65] width 4 height 4
checkbox input "false"
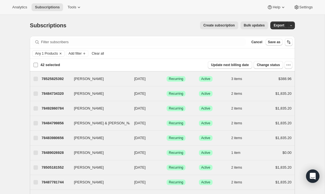
checkbox input "false"
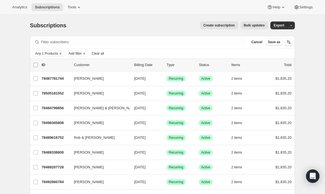
click at [36, 64] on input "0 selected" at bounding box center [35, 65] width 4 height 4
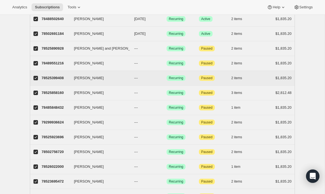
scroll to position [429, 0]
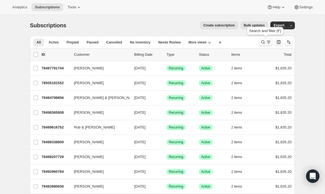
click at [262, 41] on icon "Search and filter results" at bounding box center [263, 42] width 6 height 6
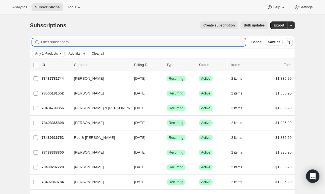
click at [101, 53] on span "Clear all" at bounding box center [98, 53] width 12 height 4
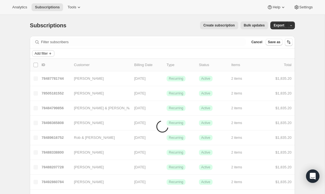
click at [44, 54] on span "Add filter" at bounding box center [41, 53] width 13 height 4
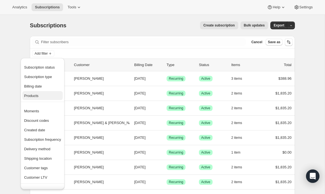
click at [35, 94] on span "Products" at bounding box center [31, 96] width 14 height 4
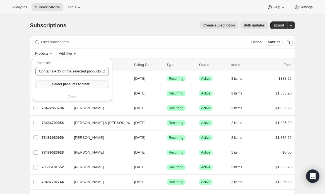
click at [65, 82] on button "Select products to filter..." at bounding box center [71, 84] width 73 height 8
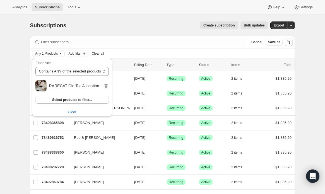
click at [147, 25] on div "Create subscription Bulk updates" at bounding box center [170, 25] width 195 height 8
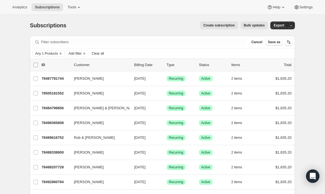
click at [36, 63] on input "0 selected" at bounding box center [35, 65] width 4 height 4
checkbox input "true"
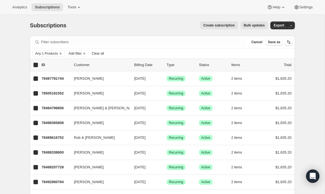
checkbox input "true"
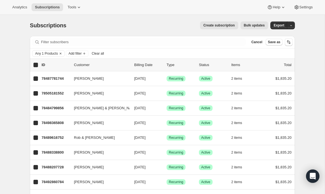
checkbox input "true"
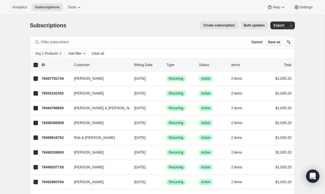
checkbox input "true"
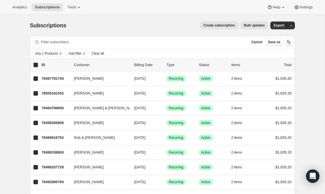
checkbox input "true"
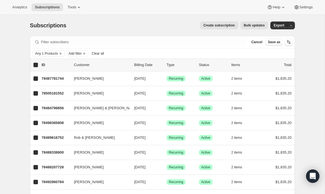
checkbox input "true"
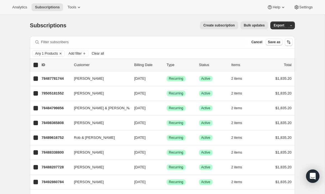
checkbox input "true"
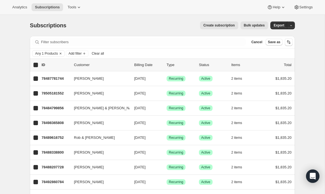
checkbox input "true"
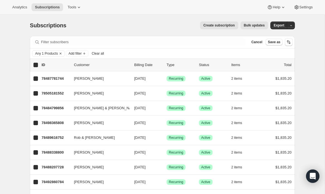
checkbox input "true"
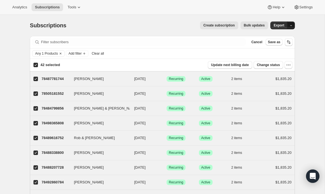
click at [288, 25] on button "button" at bounding box center [291, 25] width 8 height 8
click at [275, 36] on span "Subscription data" at bounding box center [261, 37] width 28 height 4
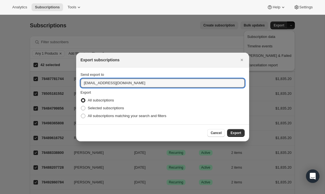
drag, startPoint x: 91, startPoint y: 83, endPoint x: 78, endPoint y: 83, distance: 13.1
click at [78, 83] on section "Send export to [EMAIL_ADDRESS][DOMAIN_NAME] Export All subscriptions Selected s…" at bounding box center [162, 96] width 173 height 57
type input "[PERSON_NAME][EMAIL_ADDRESS][DOMAIN_NAME]"
click at [239, 133] on span "Export" at bounding box center [236, 133] width 11 height 4
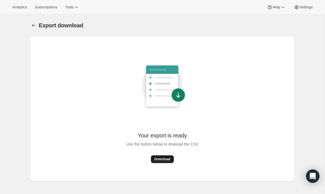
click at [163, 156] on button "Download" at bounding box center [162, 159] width 23 height 8
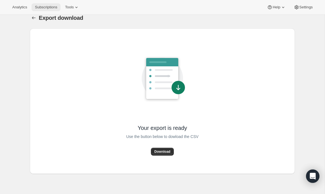
click at [45, 6] on span "Subscriptions" at bounding box center [46, 7] width 22 height 4
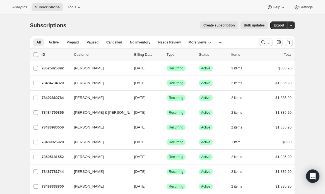
click at [263, 41] on icon "Search and filter results" at bounding box center [263, 42] width 6 height 6
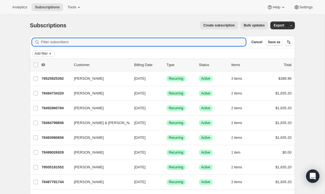
click at [44, 52] on span "Add filter" at bounding box center [41, 53] width 13 height 4
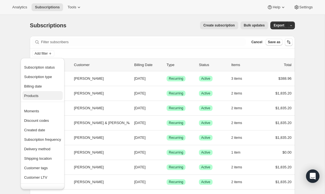
click at [40, 98] on span "Products" at bounding box center [42, 96] width 37 height 6
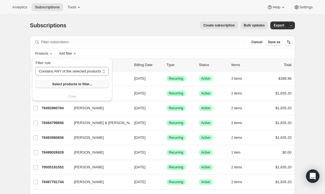
click at [75, 83] on span "Select products to filter..." at bounding box center [72, 84] width 40 height 4
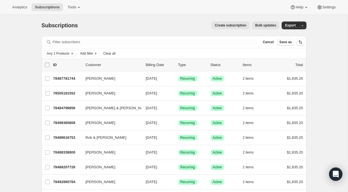
click at [46, 66] on input "0 selected" at bounding box center [47, 65] width 4 height 4
checkbox input "true"
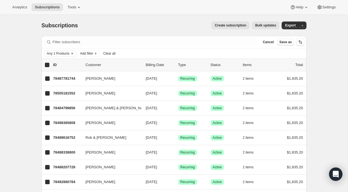
checkbox input "true"
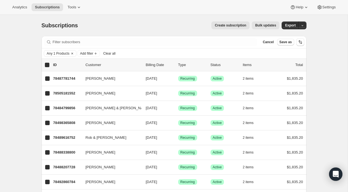
checkbox input "true"
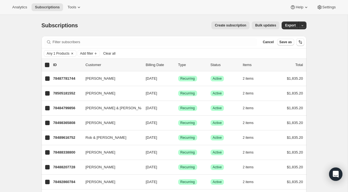
checkbox input "true"
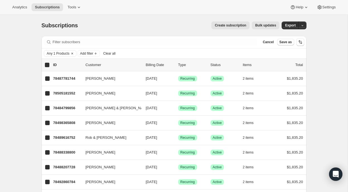
checkbox input "true"
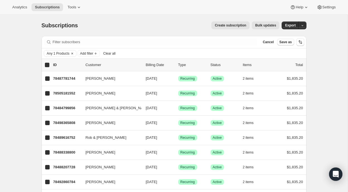
checkbox input "true"
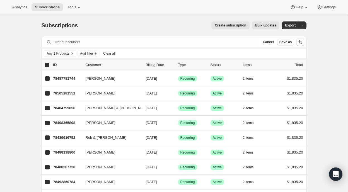
checkbox input "true"
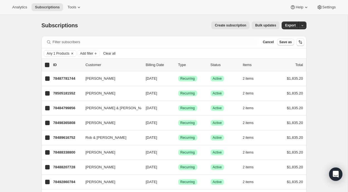
checkbox input "true"
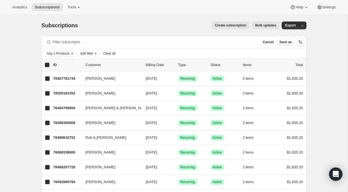
checkbox input "true"
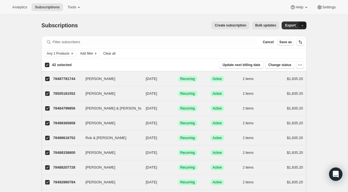
click at [300, 24] on button "button" at bounding box center [303, 25] width 8 height 8
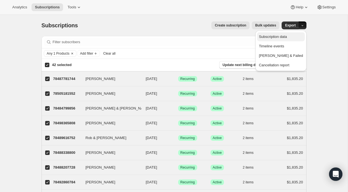
click at [287, 35] on span "Subscription data" at bounding box center [273, 37] width 28 height 4
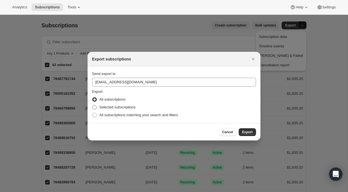
click at [95, 107] on span ":ra:" at bounding box center [94, 107] width 4 height 4
click at [93, 106] on input "Selected subscriptions" at bounding box center [92, 105] width 0 height 0
radio input "true"
click at [246, 132] on span "Export" at bounding box center [247, 132] width 11 height 4
